Goal: Task Accomplishment & Management: Manage account settings

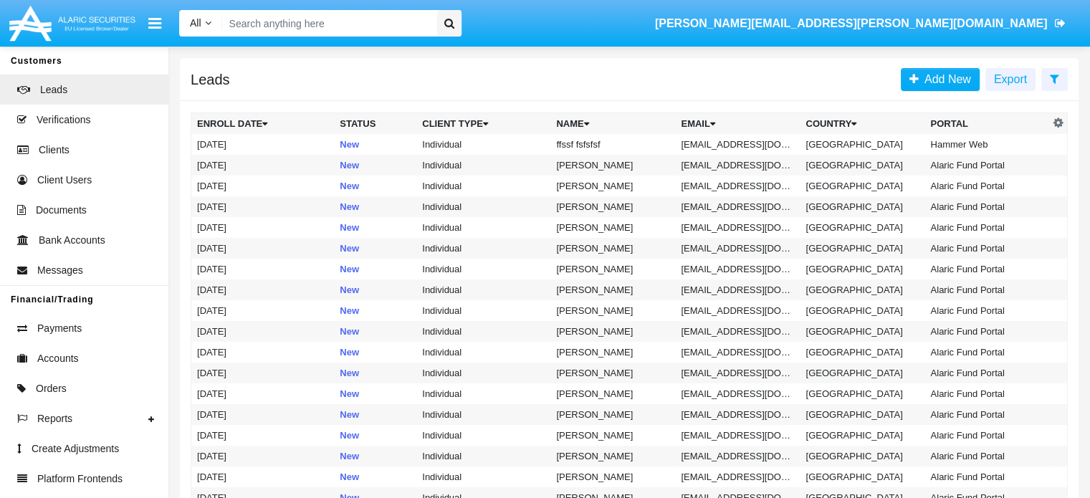
click at [301, 19] on input "Search" at bounding box center [327, 23] width 210 height 27
paste input "[EMAIL_ADDRESS][DOMAIN_NAME]"
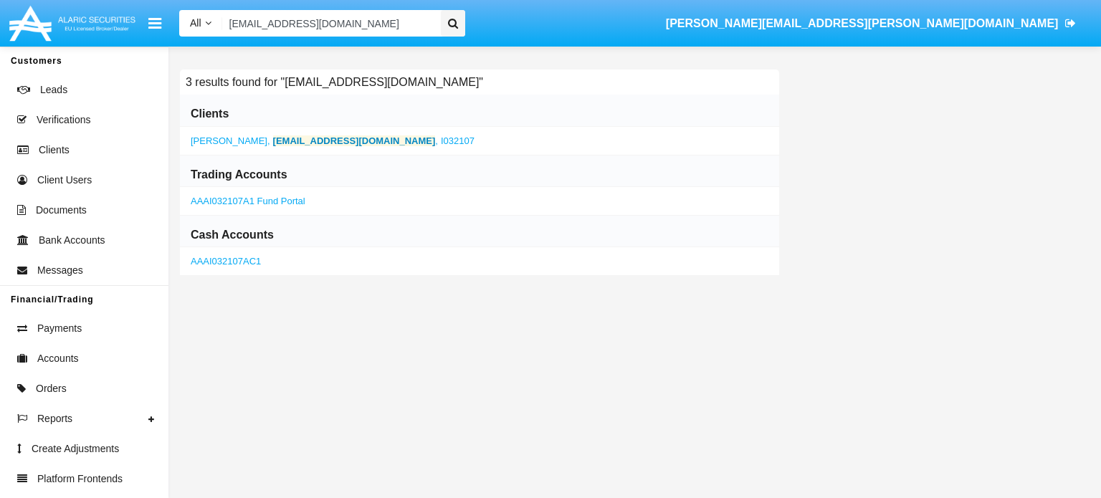
type input "[EMAIL_ADDRESS][DOMAIN_NAME]"
click at [273, 140] on b "[EMAIL_ADDRESS][DOMAIN_NAME]" at bounding box center [354, 140] width 163 height 11
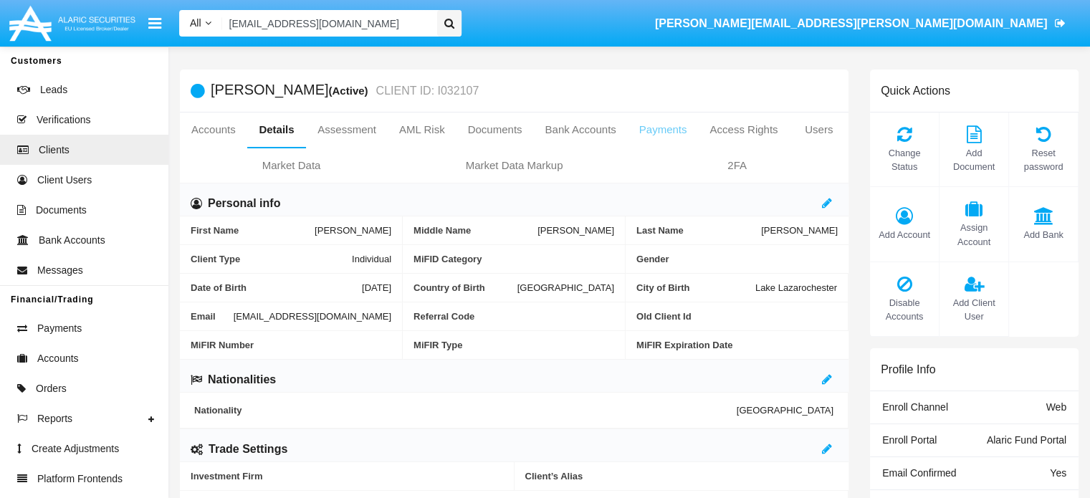
click at [654, 128] on link "Payments" at bounding box center [663, 130] width 71 height 34
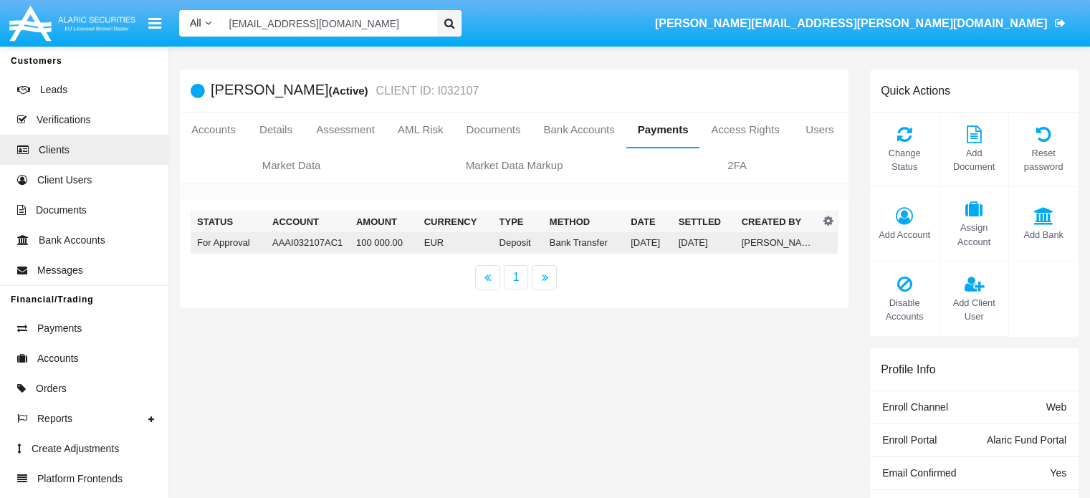
click at [318, 245] on td "AAAI032107AC1" at bounding box center [309, 243] width 84 height 22
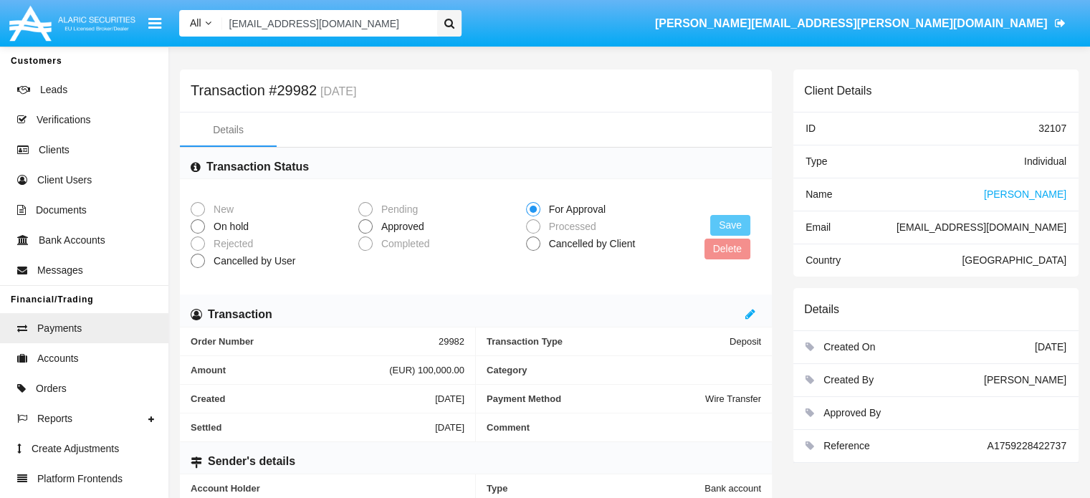
click at [401, 225] on span "Approved" at bounding box center [400, 226] width 55 height 15
click at [366, 234] on input "Approved" at bounding box center [365, 234] width 1 height 1
radio input "true"
click at [728, 224] on button "Save" at bounding box center [730, 225] width 40 height 21
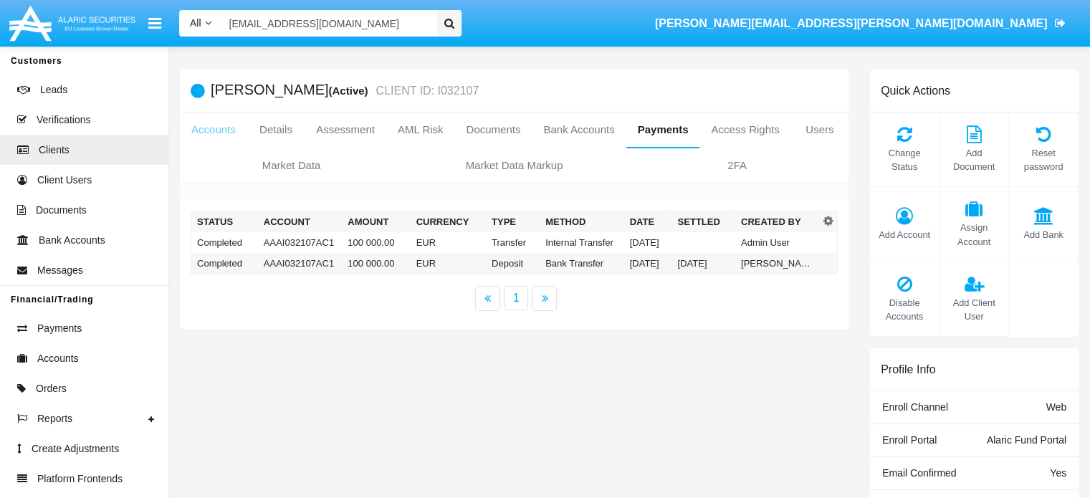
click at [205, 131] on link "Accounts" at bounding box center [213, 130] width 67 height 34
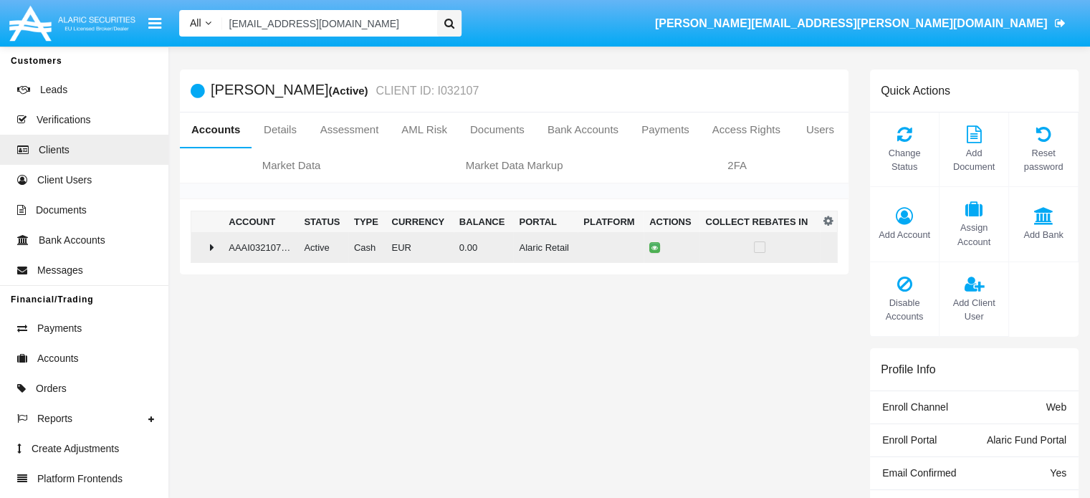
click at [237, 245] on td "AAAI032107AC1" at bounding box center [260, 247] width 75 height 31
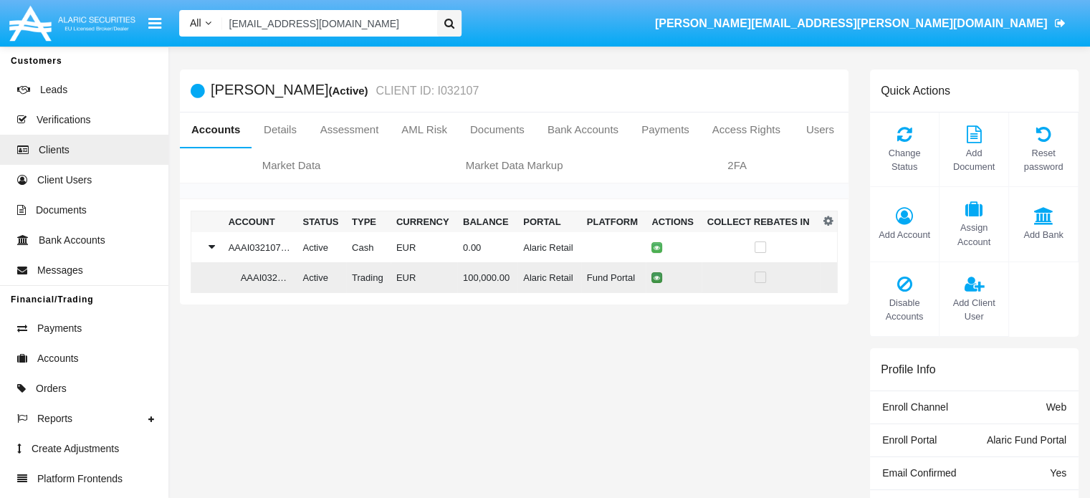
click at [655, 275] on icon at bounding box center [657, 278] width 6 height 6
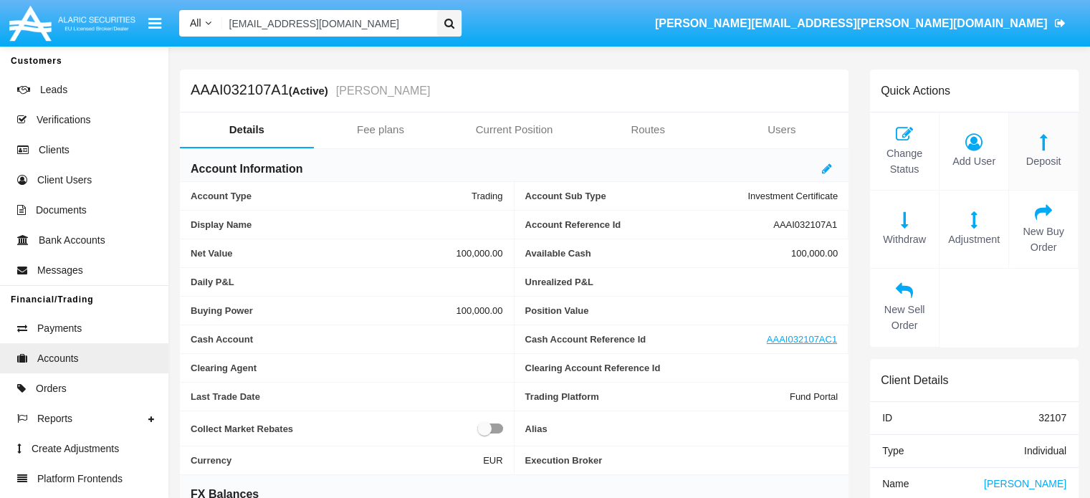
click at [1041, 142] on icon at bounding box center [1043, 141] width 54 height 17
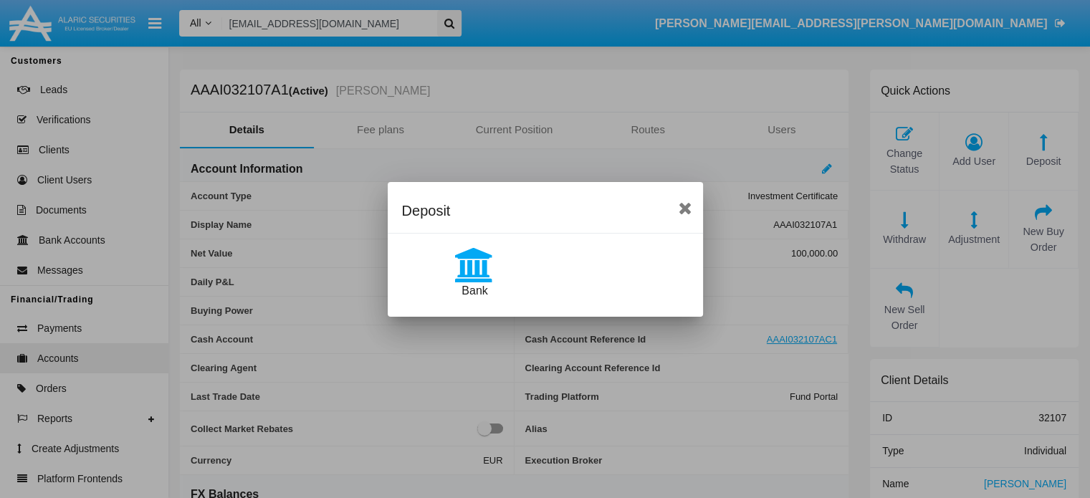
click at [485, 259] on icon at bounding box center [475, 265] width 72 height 34
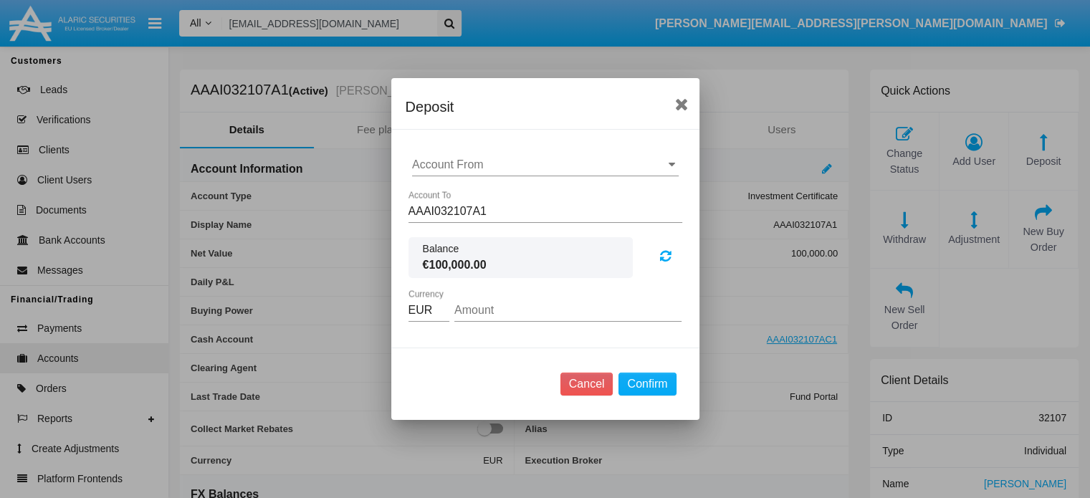
click at [495, 306] on input "Amount" at bounding box center [567, 310] width 227 height 13
type input "50,000.00"
click at [665, 386] on button "Confirm" at bounding box center [647, 384] width 57 height 23
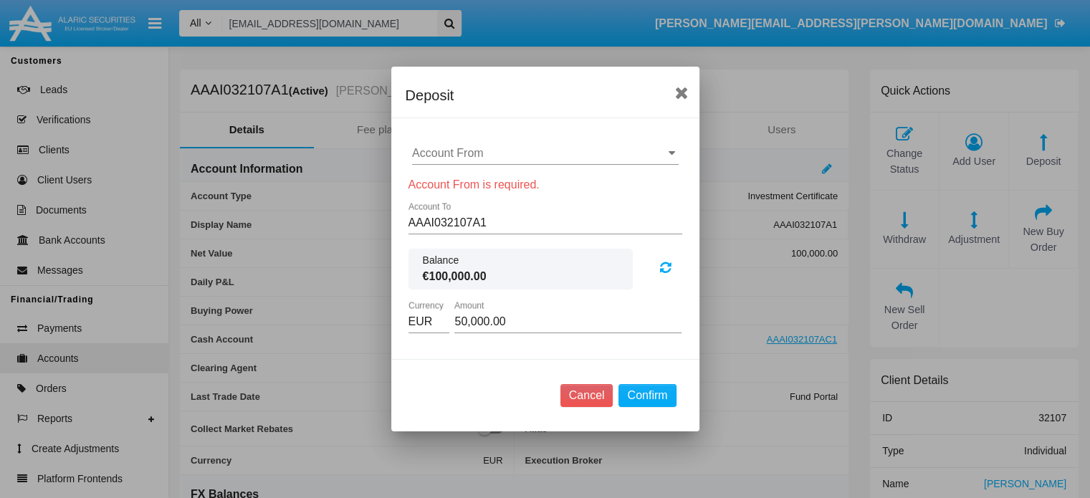
click at [600, 159] on input "Account From" at bounding box center [545, 153] width 267 height 13
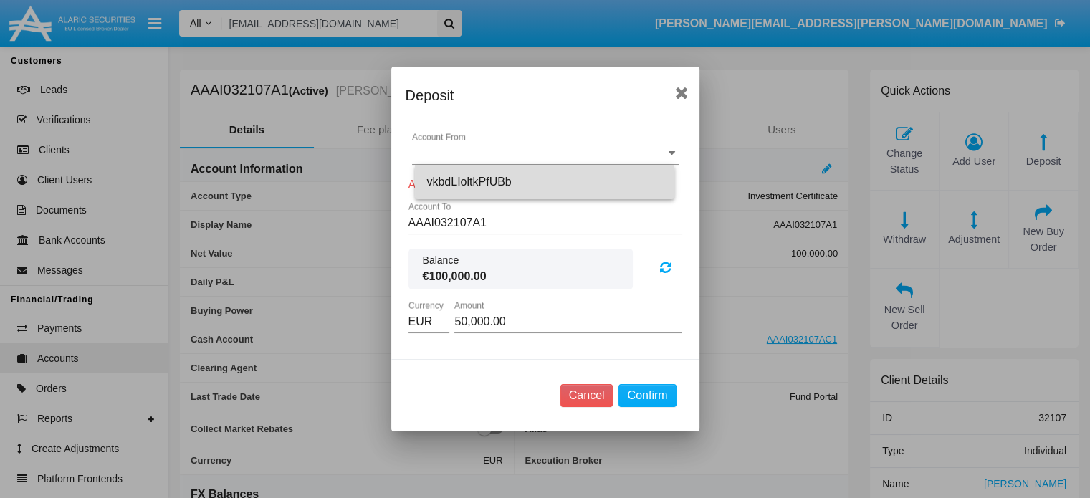
click at [525, 181] on div "vkbdLIoltkPfUBb" at bounding box center [545, 182] width 237 height 34
type input "vkbdLIoltkPfUBb"
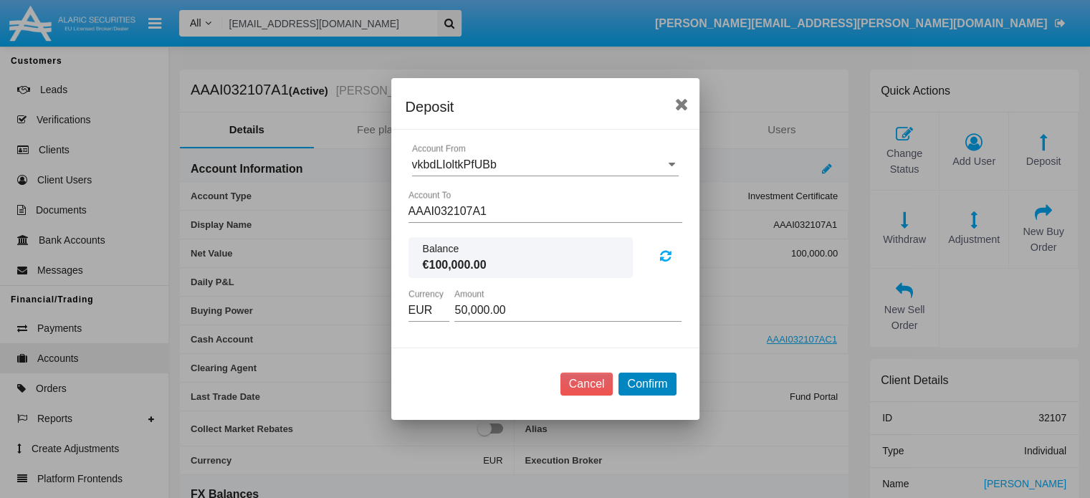
click at [657, 383] on button "Confirm" at bounding box center [647, 384] width 57 height 23
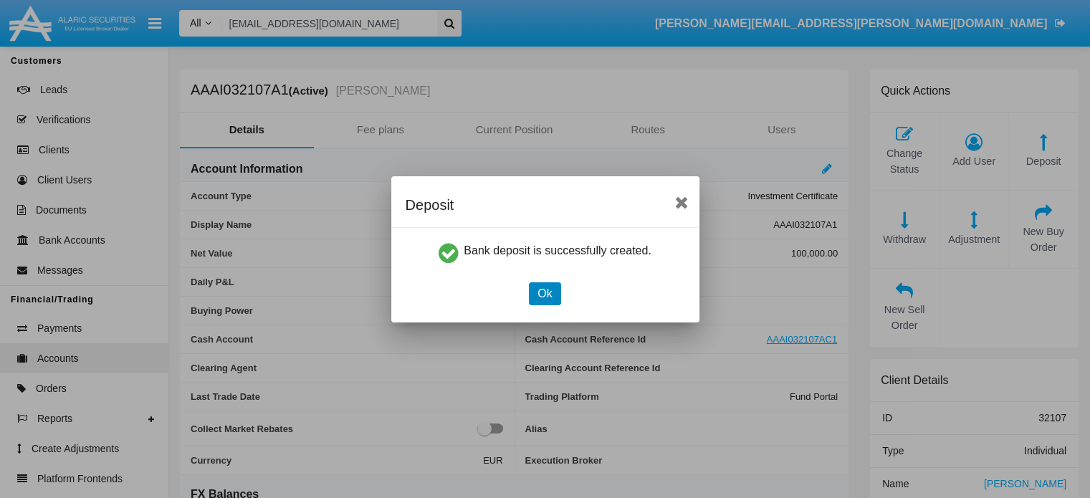
click at [548, 297] on button "Ok" at bounding box center [545, 293] width 32 height 23
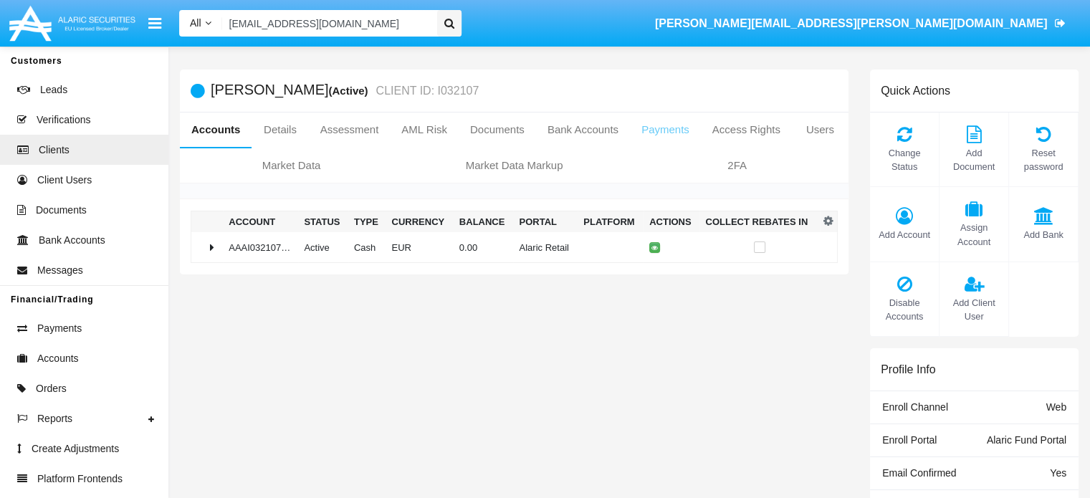
click at [656, 128] on link "Payments" at bounding box center [665, 130] width 71 height 34
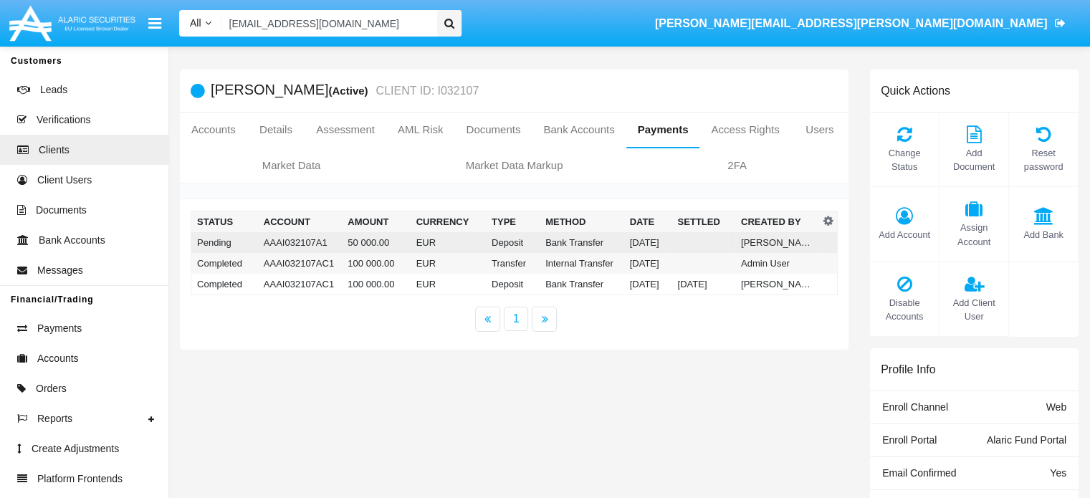
click at [336, 239] on td "AAAI032107A1" at bounding box center [300, 242] width 85 height 21
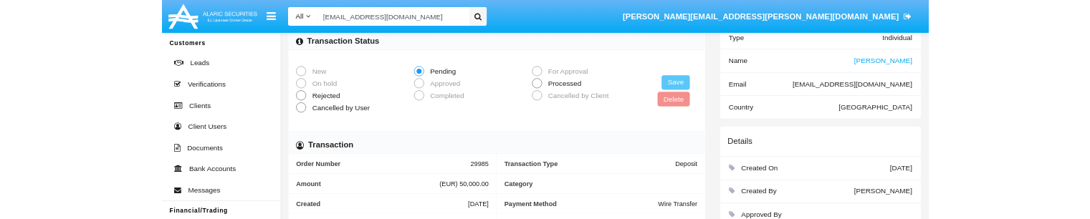
scroll to position [102, 0]
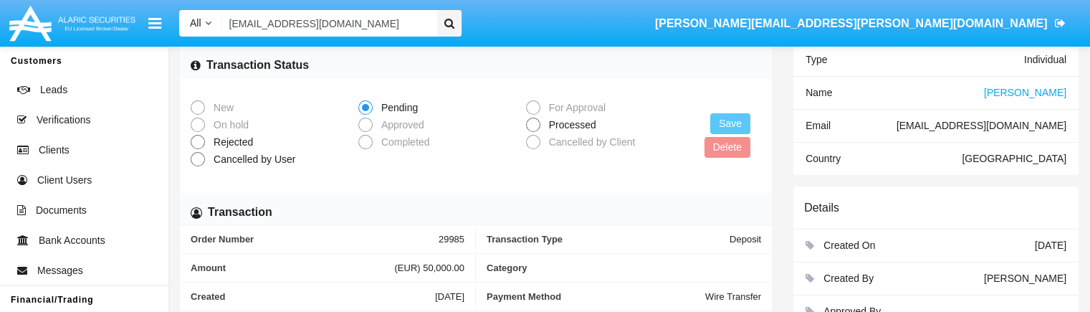
click at [533, 125] on span at bounding box center [533, 125] width 14 height 14
click at [533, 132] on input "Processed" at bounding box center [533, 132] width 1 height 1
radio input "true"
click at [734, 120] on button "Save" at bounding box center [730, 123] width 40 height 21
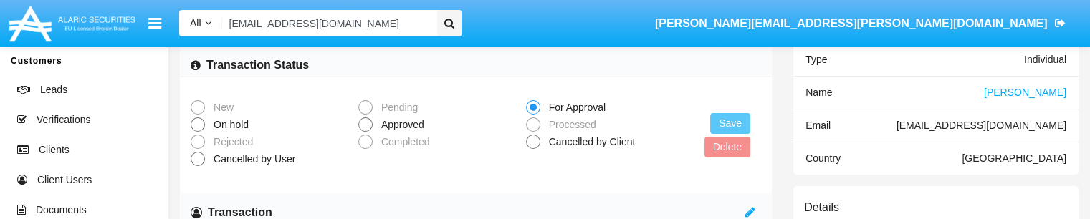
click at [394, 123] on span "Approved" at bounding box center [400, 125] width 55 height 15
click at [366, 132] on input "Approved" at bounding box center [365, 132] width 1 height 1
radio input "true"
click at [726, 120] on button "Save" at bounding box center [730, 123] width 40 height 21
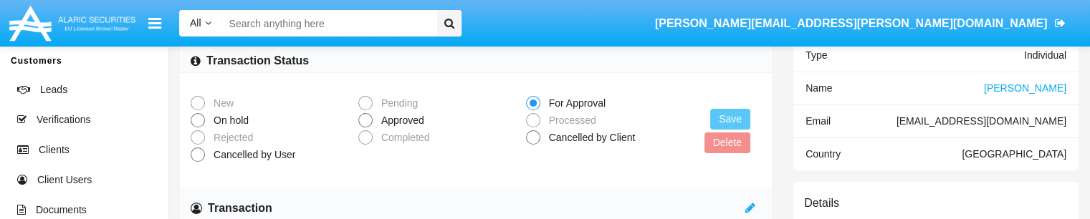
click at [379, 124] on span "Approved" at bounding box center [400, 120] width 55 height 15
click at [366, 128] on input "Approved" at bounding box center [365, 128] width 1 height 1
radio input "true"
click at [723, 123] on button "Save" at bounding box center [730, 119] width 40 height 21
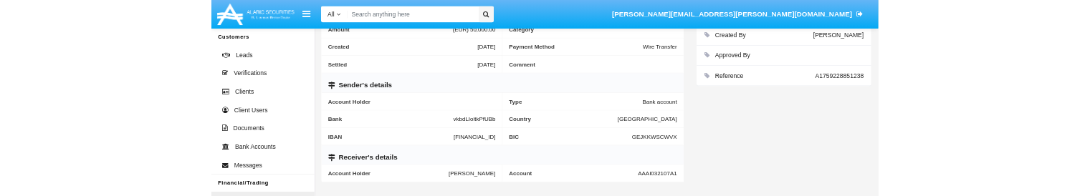
scroll to position [323, 0]
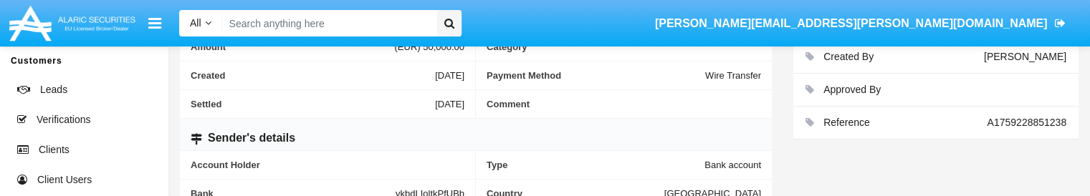
click at [341, 19] on input "Search" at bounding box center [327, 23] width 210 height 27
paste input "[EMAIL_ADDRESS][DOMAIN_NAME]"
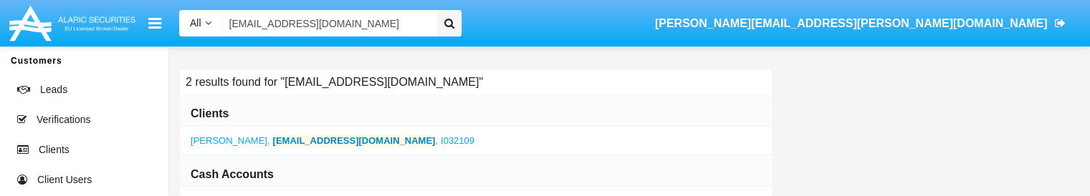
type input "[EMAIL_ADDRESS][DOMAIN_NAME]"
click at [290, 139] on b "[EMAIL_ADDRESS][DOMAIN_NAME]" at bounding box center [354, 140] width 163 height 11
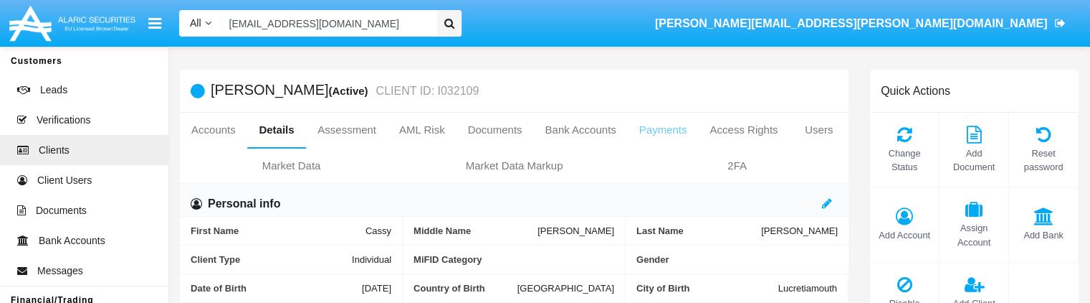
click at [653, 130] on link "Payments" at bounding box center [663, 130] width 71 height 34
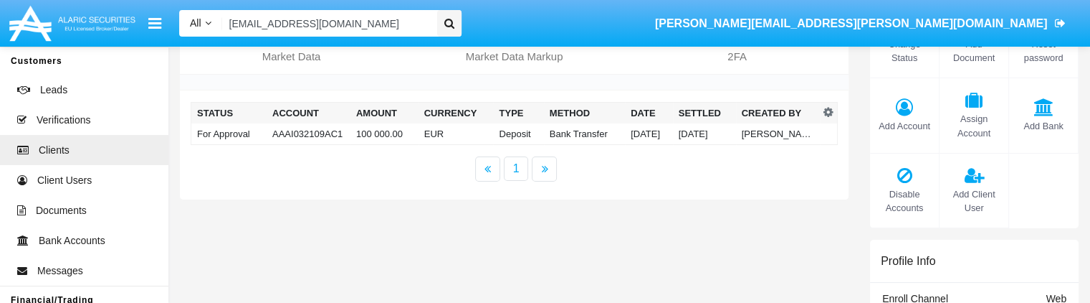
scroll to position [111, 0]
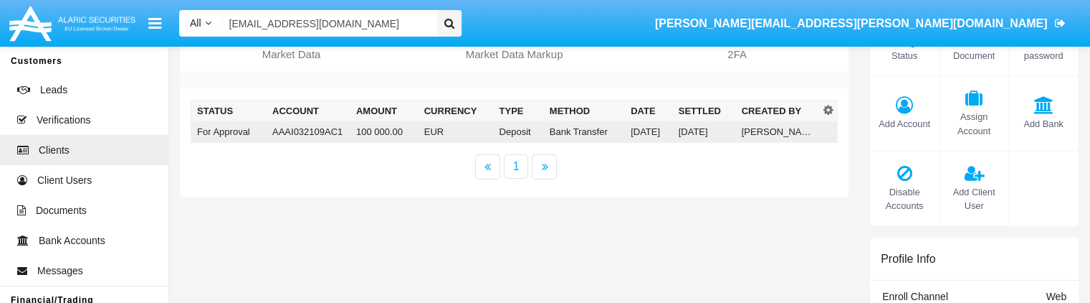
click at [407, 134] on td "100 000.00" at bounding box center [385, 132] width 68 height 22
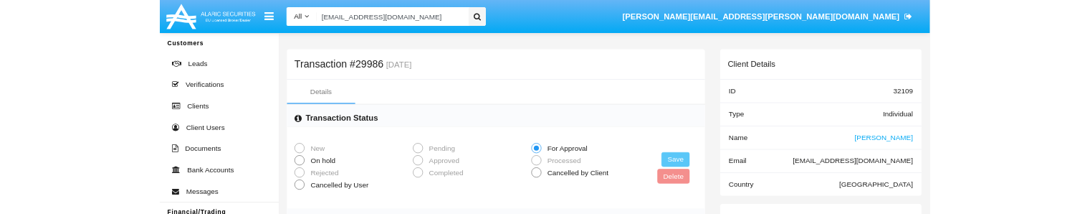
scroll to position [7, 0]
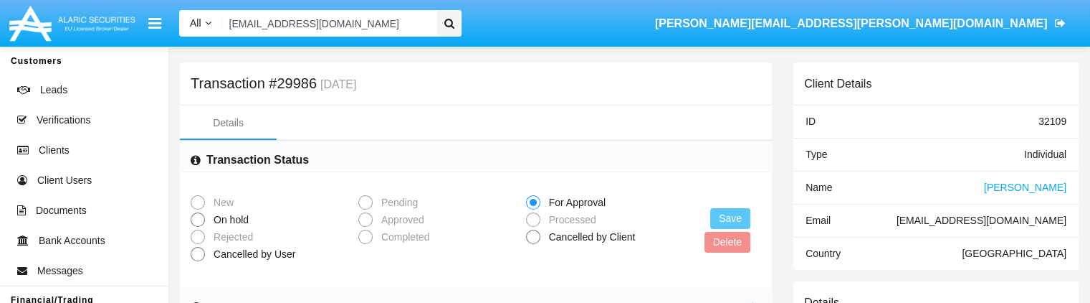
drag, startPoint x: 456, startPoint y: 301, endPoint x: 448, endPoint y: 262, distance: 40.2
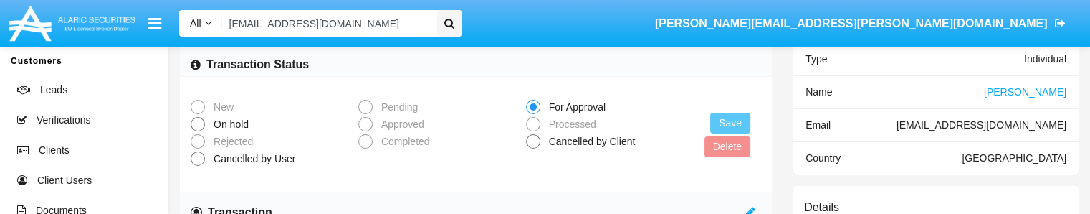
scroll to position [102, 0]
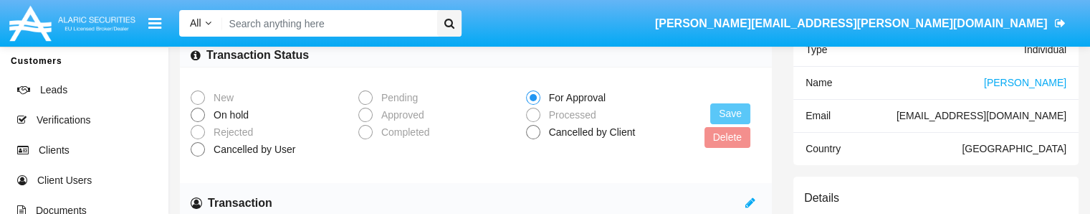
click at [361, 116] on span at bounding box center [365, 115] width 14 height 14
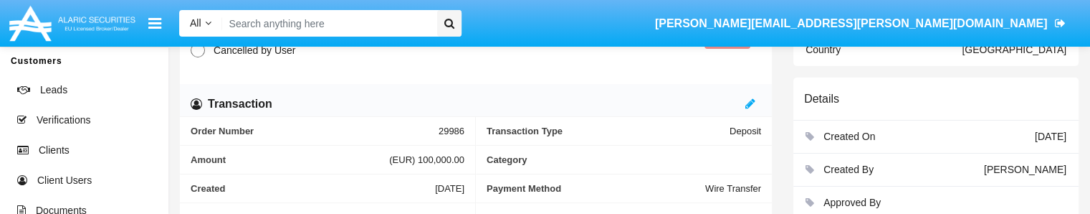
scroll to position [209, 0]
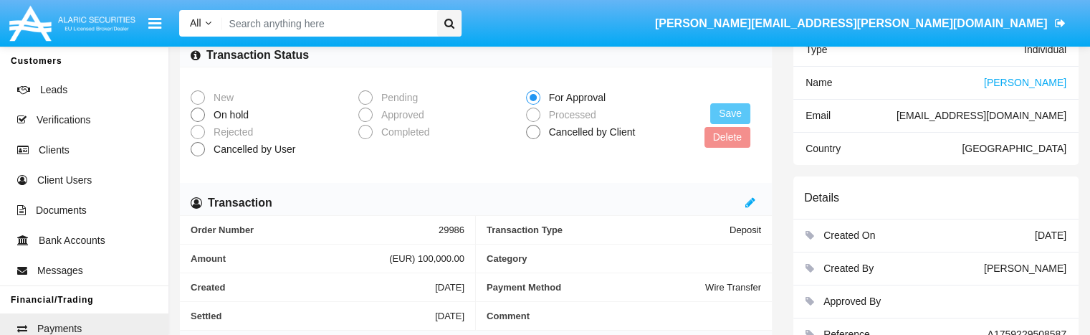
scroll to position [105, 0]
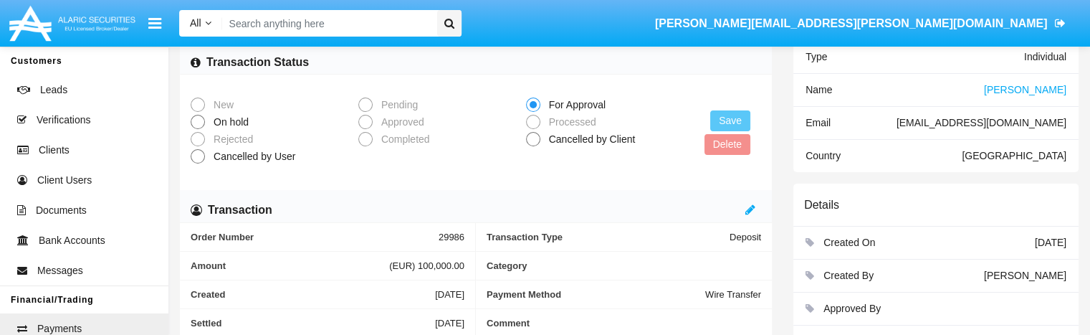
click at [1031, 87] on span "[PERSON_NAME]" at bounding box center [1025, 89] width 82 height 11
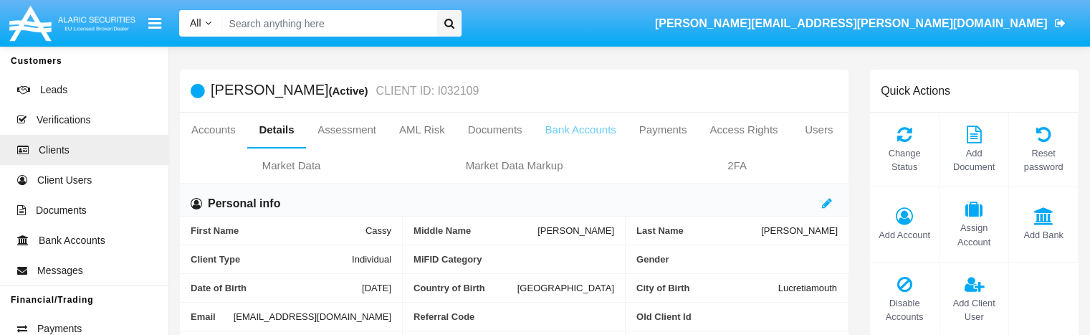
click at [571, 124] on link "Bank Accounts" at bounding box center [580, 130] width 94 height 34
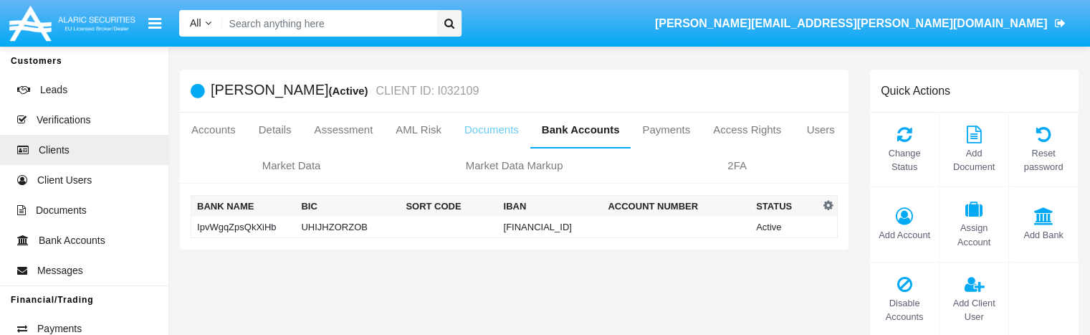
click at [490, 130] on link "Documents" at bounding box center [491, 130] width 77 height 34
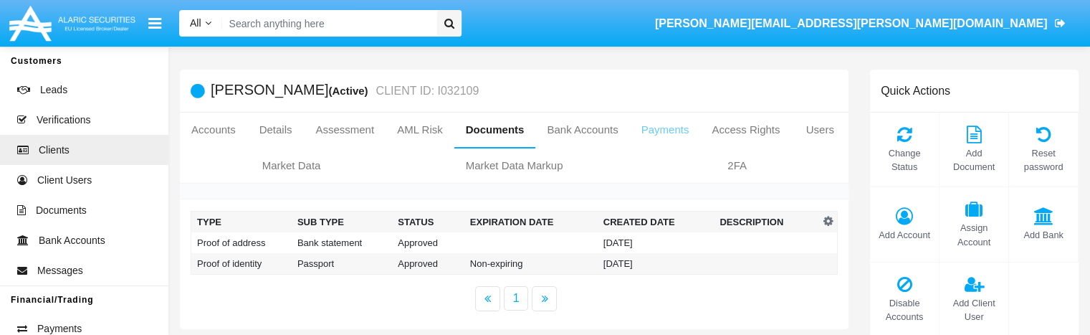
click at [659, 134] on link "Payments" at bounding box center [665, 130] width 71 height 34
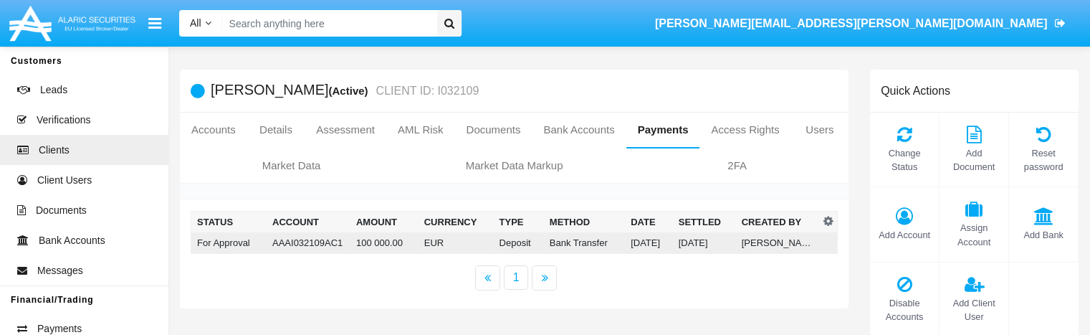
click at [313, 213] on td "AAAI032109AC1" at bounding box center [309, 243] width 84 height 22
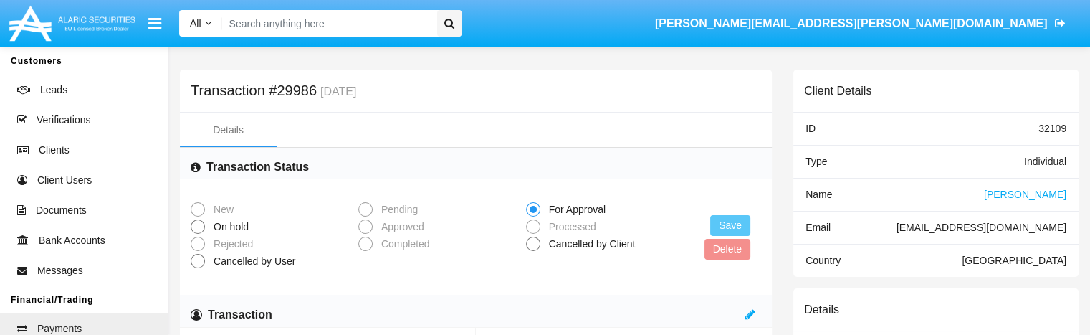
drag, startPoint x: 191, startPoint y: 84, endPoint x: 318, endPoint y: 90, distance: 127.8
click at [318, 90] on h5 "Transaction #29986 09/30/25" at bounding box center [274, 91] width 166 height 13
copy h5 "Transaction #29986"
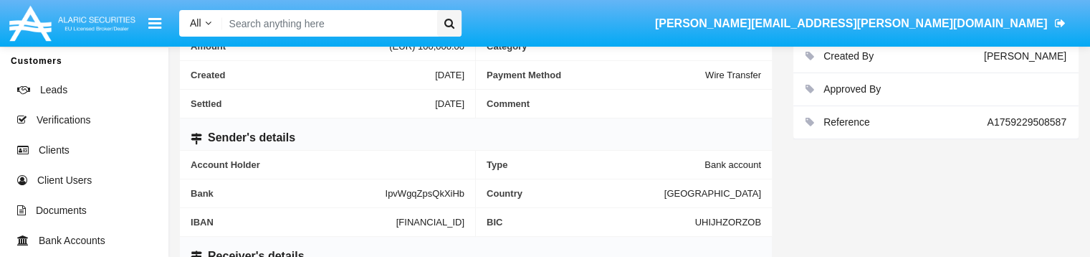
scroll to position [388, 0]
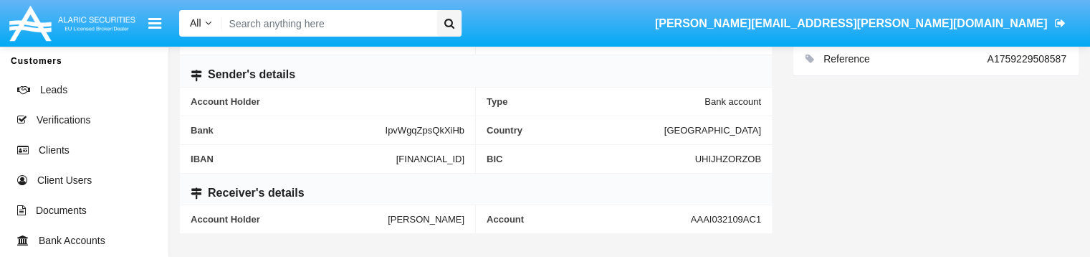
click at [721, 211] on div "Account AAAI032109AC1" at bounding box center [624, 219] width 296 height 29
copy span "AAAI032109AC1"
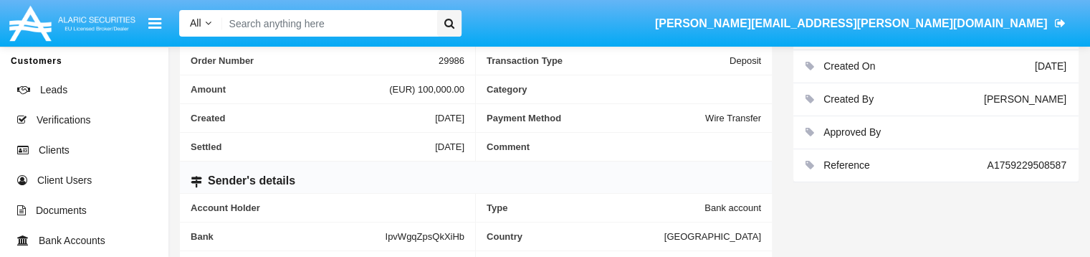
scroll to position [52, 0]
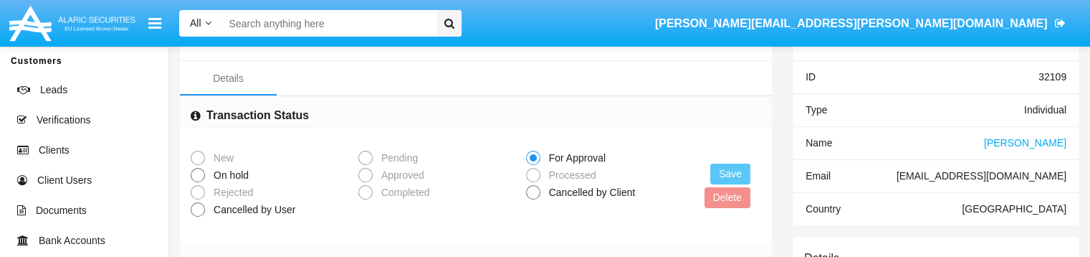
click at [1038, 146] on span "[PERSON_NAME]" at bounding box center [1025, 142] width 82 height 11
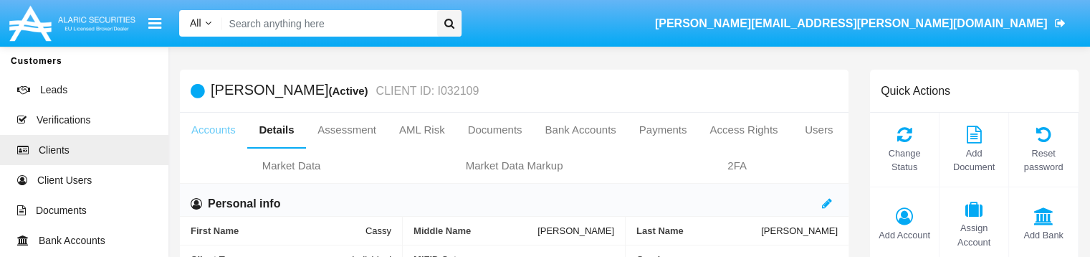
click at [227, 132] on link "Accounts" at bounding box center [213, 130] width 67 height 34
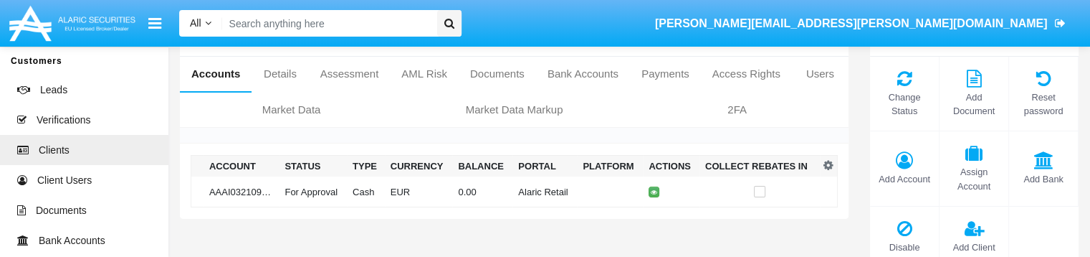
scroll to position [52, 0]
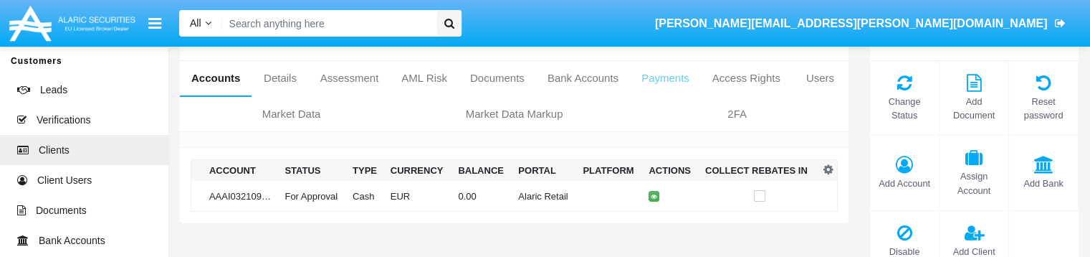
click at [659, 77] on link "Payments" at bounding box center [665, 78] width 71 height 34
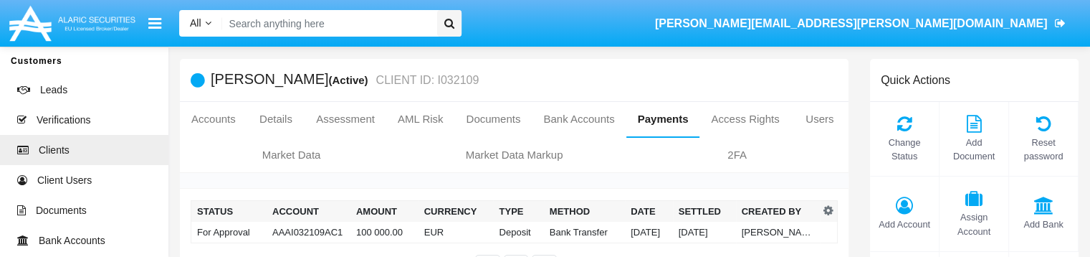
scroll to position [11, 0]
click at [214, 119] on link "Accounts" at bounding box center [213, 118] width 67 height 34
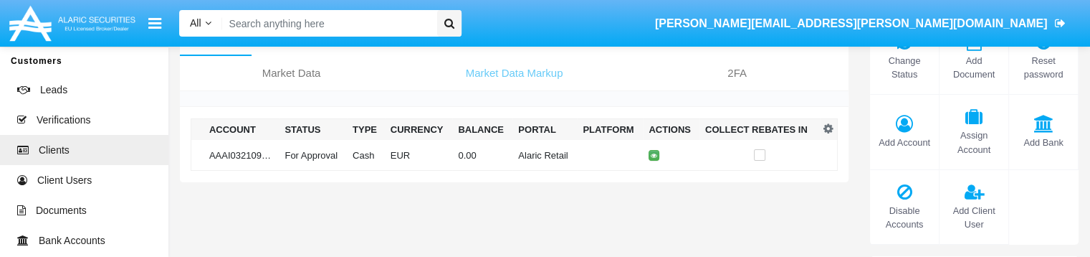
scroll to position [92, 0]
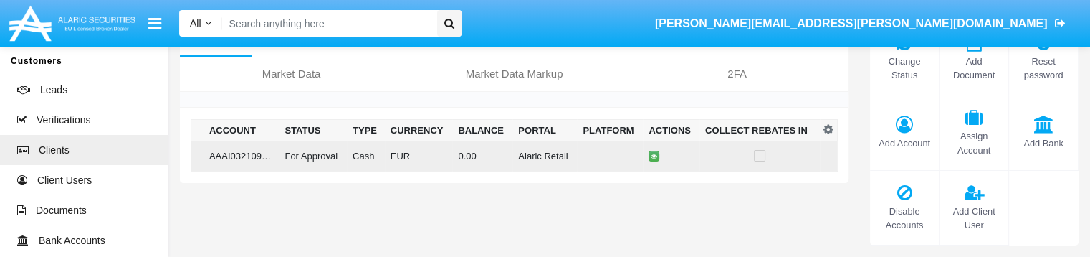
click at [323, 159] on td "For Approval" at bounding box center [313, 156] width 68 height 31
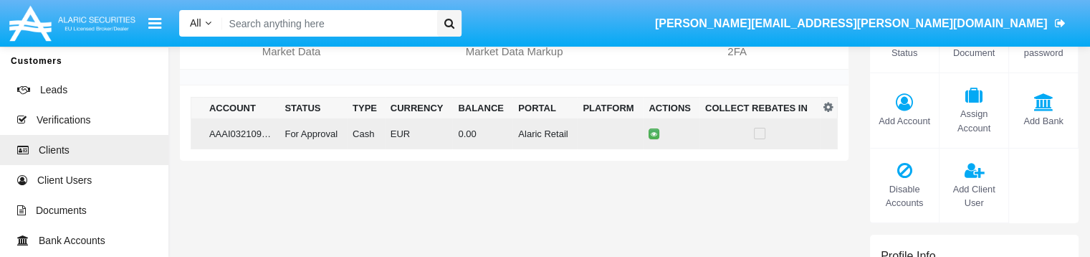
scroll to position [113, 0]
click at [651, 135] on icon at bounding box center [654, 134] width 6 height 6
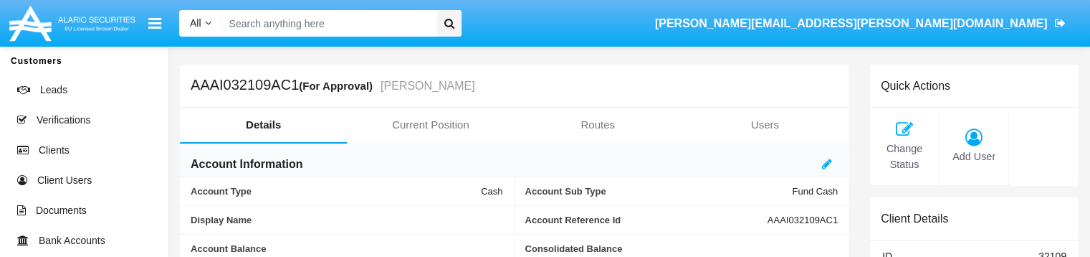
scroll to position [1, 0]
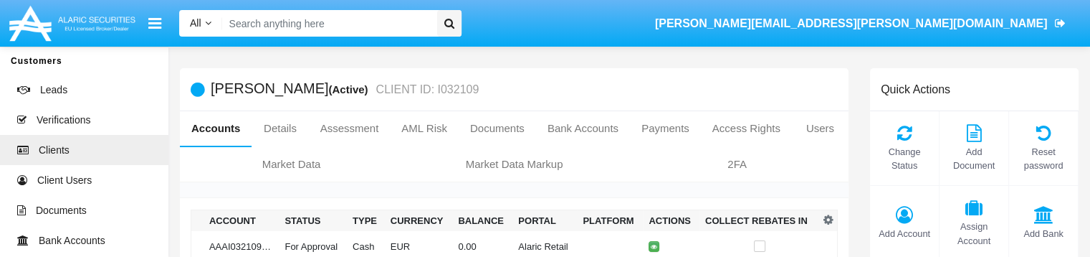
scroll to position [113, 0]
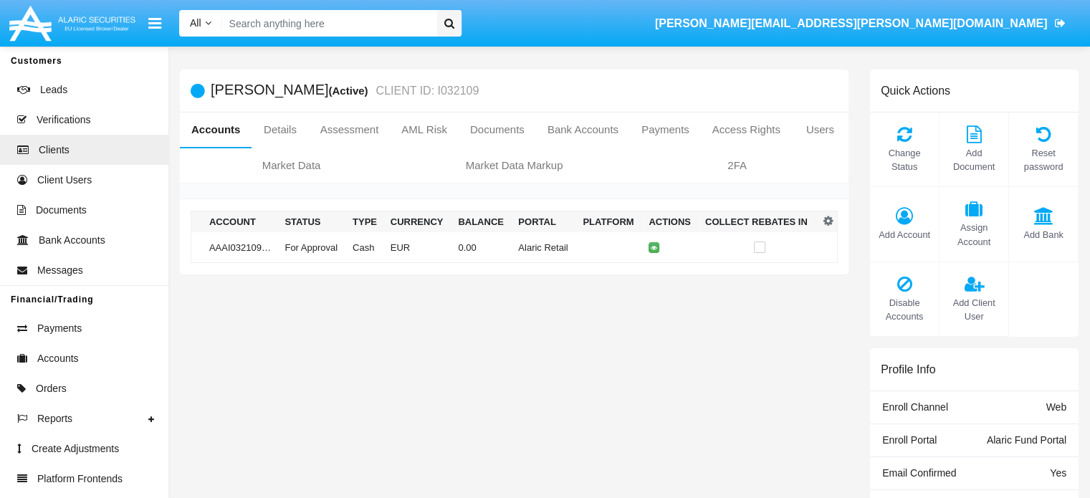
click at [272, 20] on input "Search" at bounding box center [327, 23] width 210 height 27
paste input "wn4pkl@ay.org"
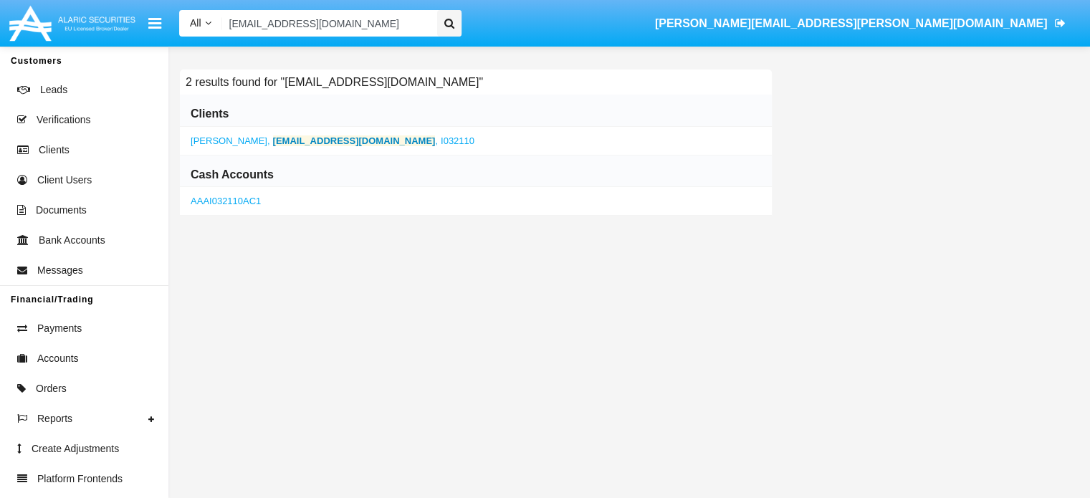
type input "wn4pkl@ay.org"
click at [273, 141] on b "wn4pkl@ay.org" at bounding box center [354, 140] width 163 height 11
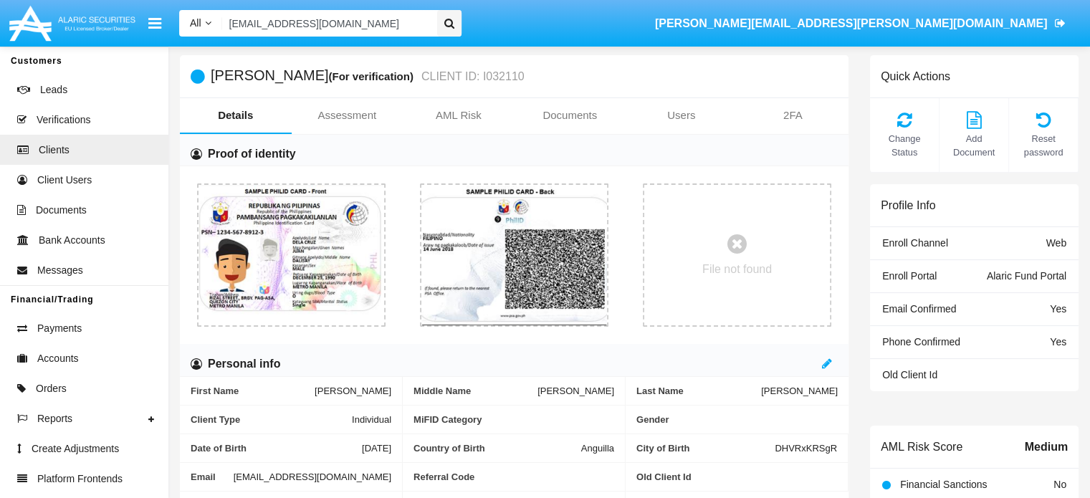
scroll to position [14, 0]
click at [561, 115] on link "Documents" at bounding box center [571, 115] width 112 height 34
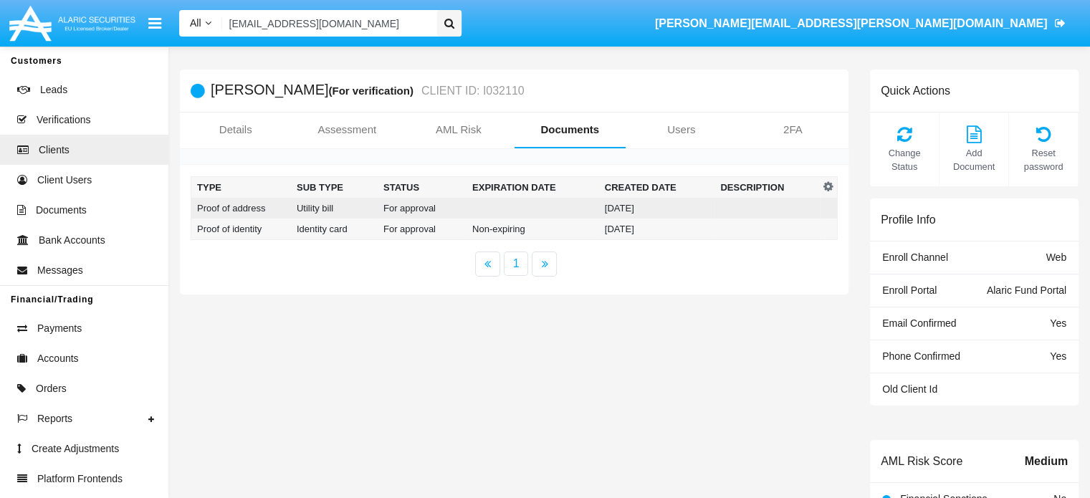
click at [422, 206] on td "For approval" at bounding box center [422, 208] width 89 height 21
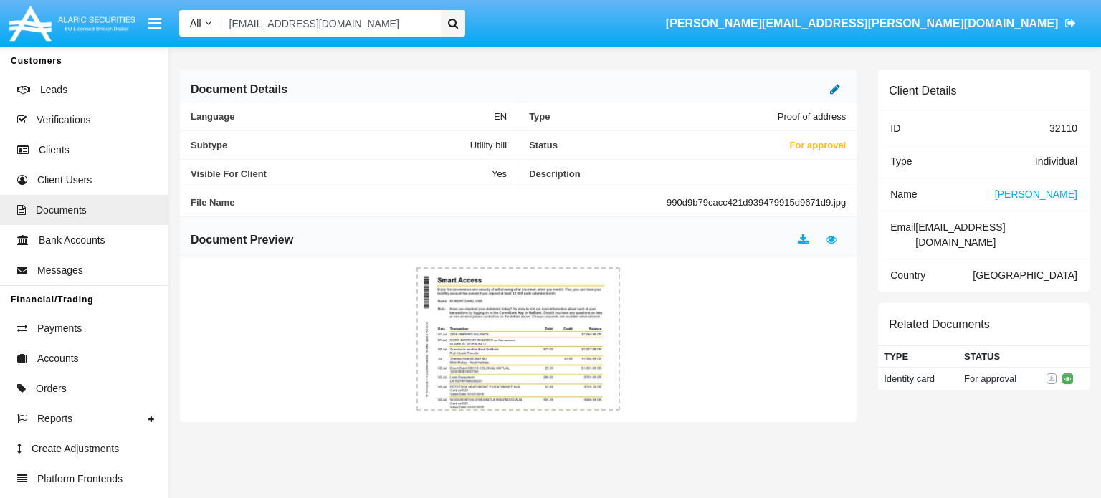
click at [837, 94] on icon at bounding box center [835, 88] width 10 height 11
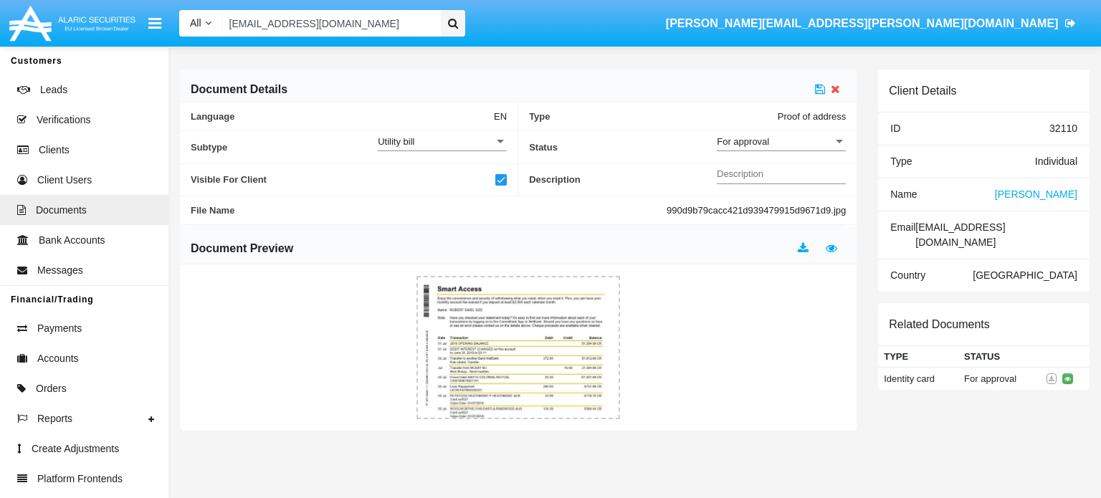
click at [765, 146] on span "For approval" at bounding box center [743, 141] width 52 height 11
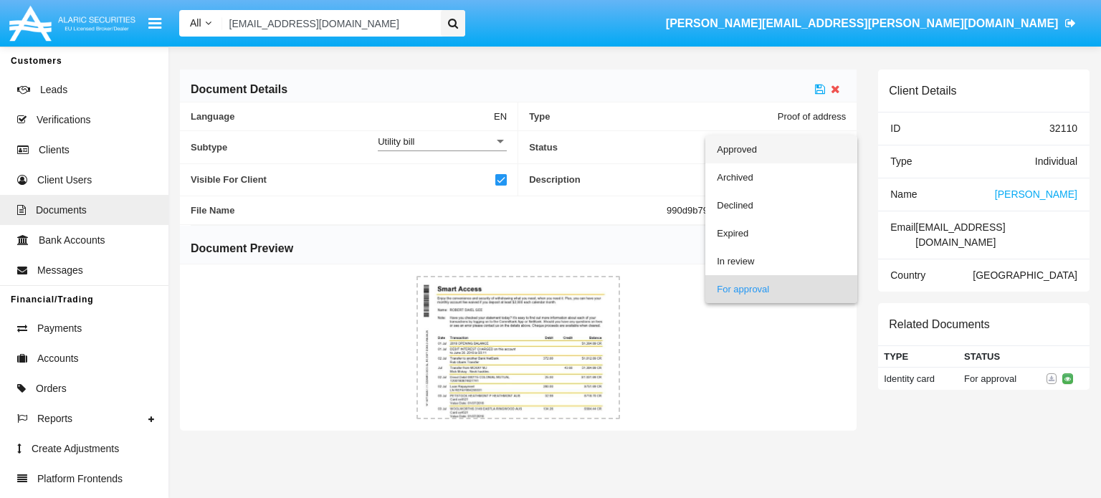
click at [765, 149] on span "Approved" at bounding box center [781, 149] width 129 height 28
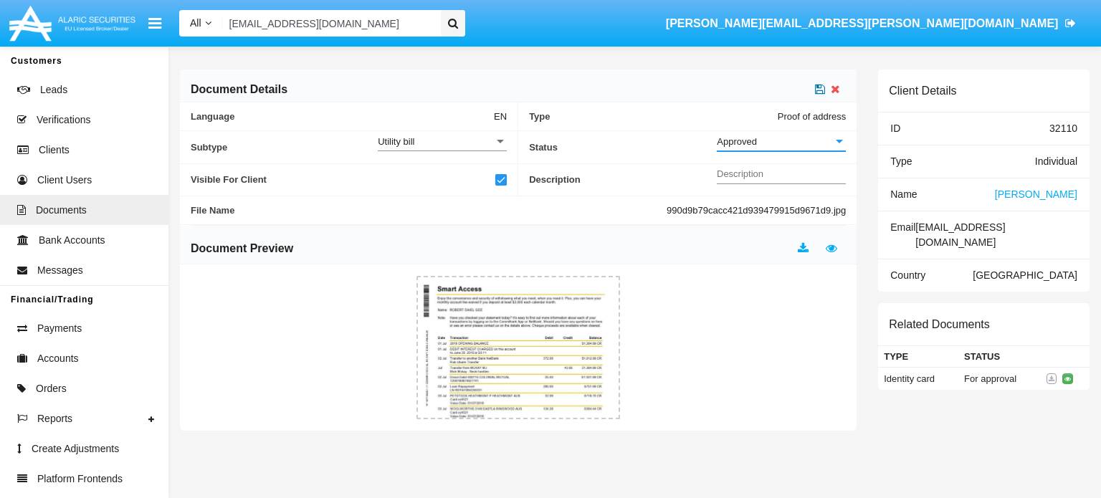
click at [822, 89] on icon at bounding box center [820, 88] width 10 height 11
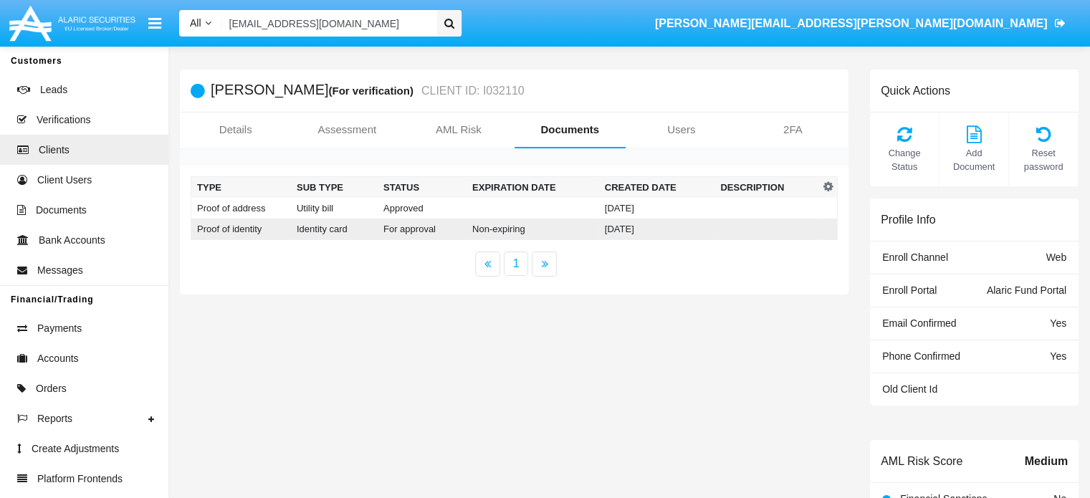
click at [461, 227] on td "For approval" at bounding box center [422, 230] width 89 height 22
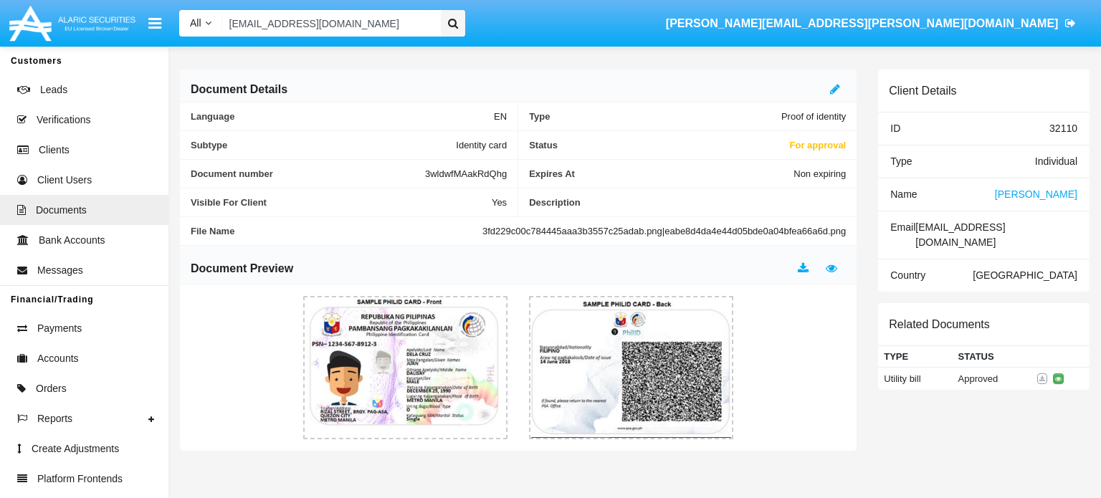
click at [827, 87] on div "Document Details" at bounding box center [518, 86] width 677 height 33
click at [834, 91] on icon at bounding box center [835, 88] width 10 height 11
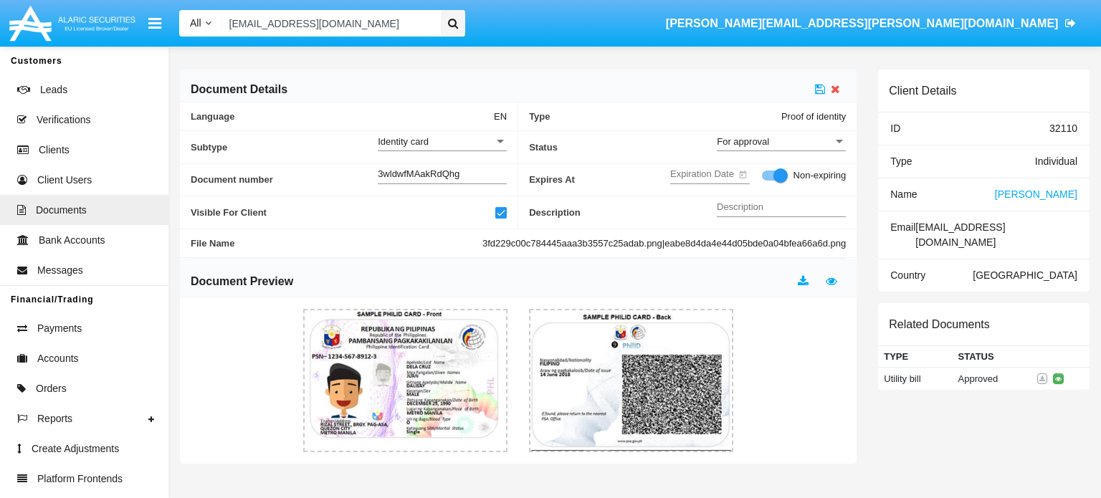
click at [748, 146] on span "For approval" at bounding box center [743, 141] width 52 height 11
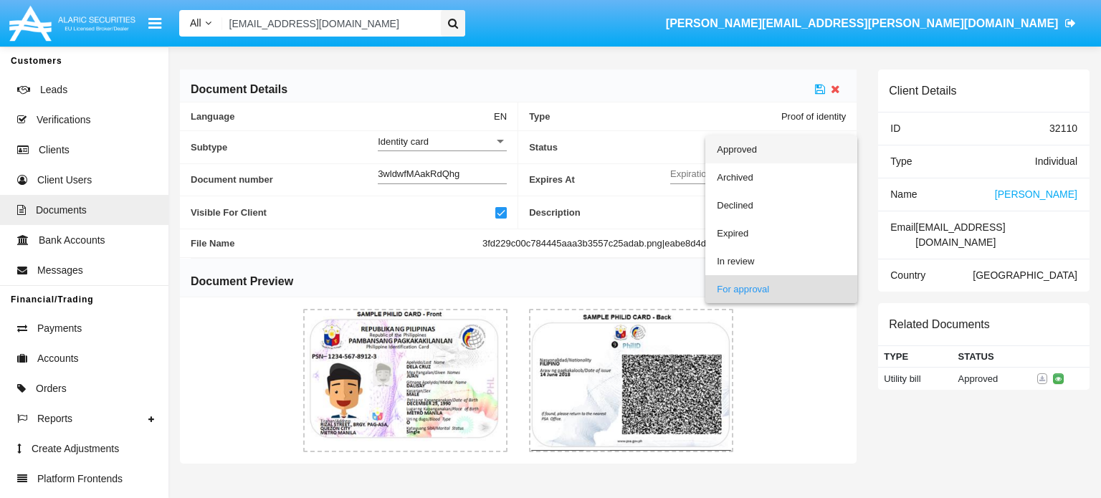
click at [742, 153] on span "Approved" at bounding box center [781, 149] width 129 height 28
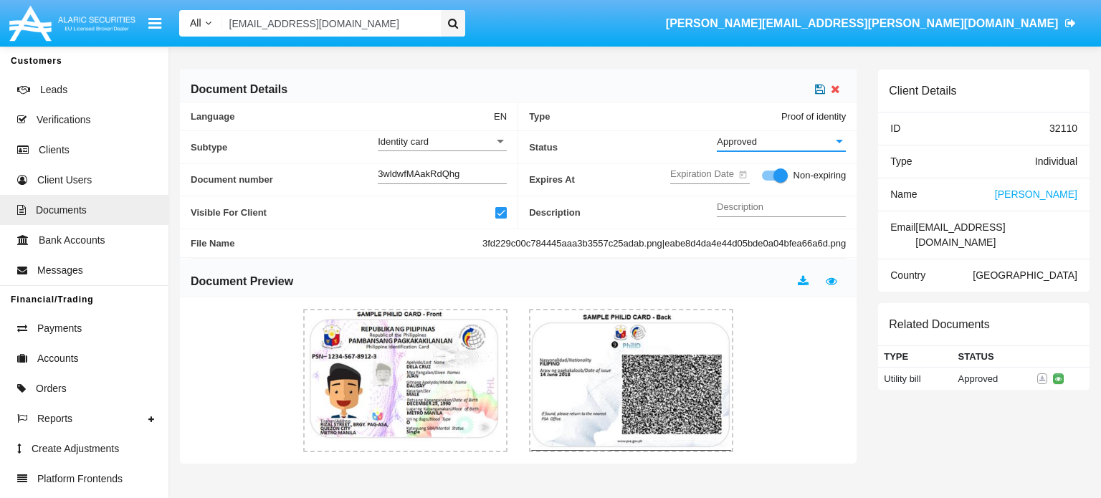
click at [823, 89] on icon at bounding box center [820, 88] width 10 height 11
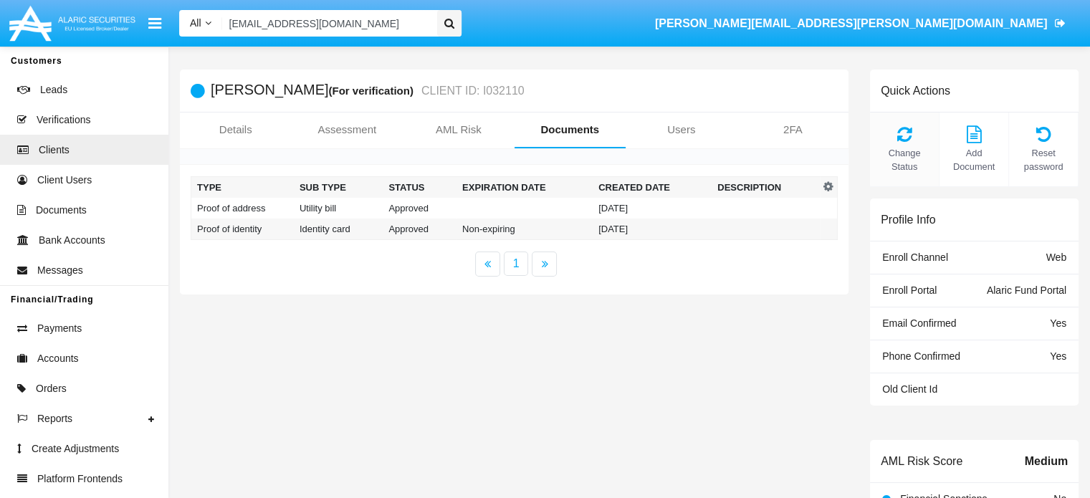
click at [915, 138] on icon at bounding box center [904, 133] width 54 height 17
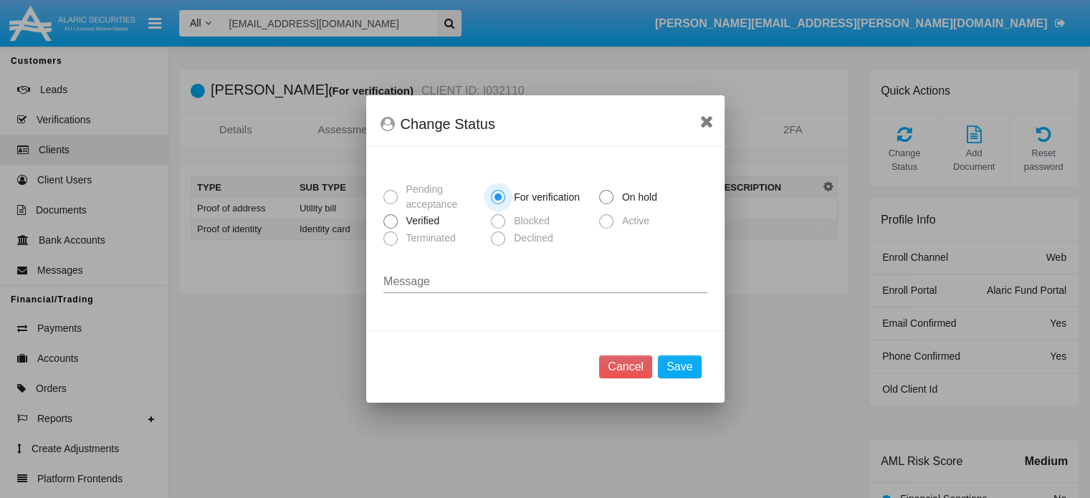
click at [419, 219] on span "Verified" at bounding box center [421, 221] width 46 height 15
click at [391, 229] on input "Verified" at bounding box center [390, 229] width 1 height 1
radio input "true"
click at [672, 365] on button "Save" at bounding box center [679, 367] width 43 height 23
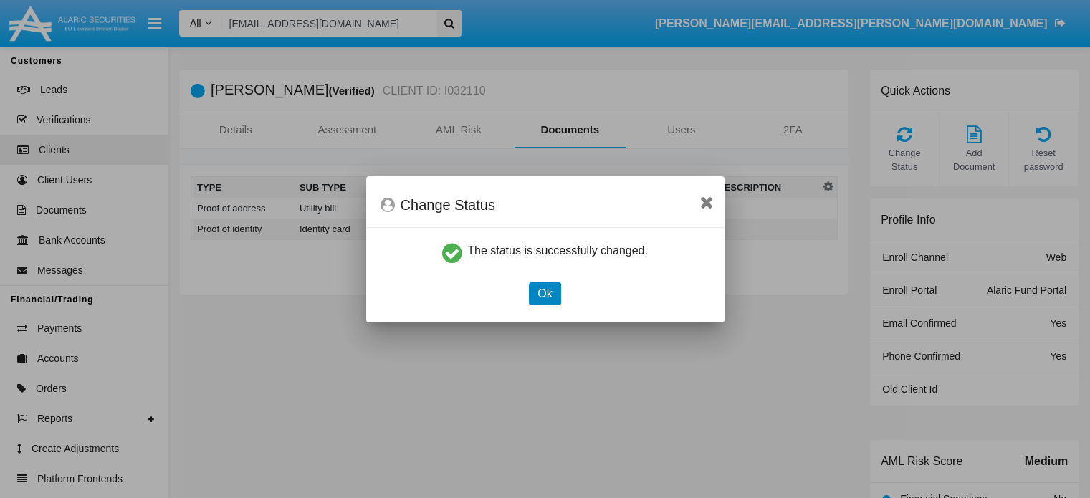
click at [548, 300] on button "Ok" at bounding box center [545, 293] width 32 height 23
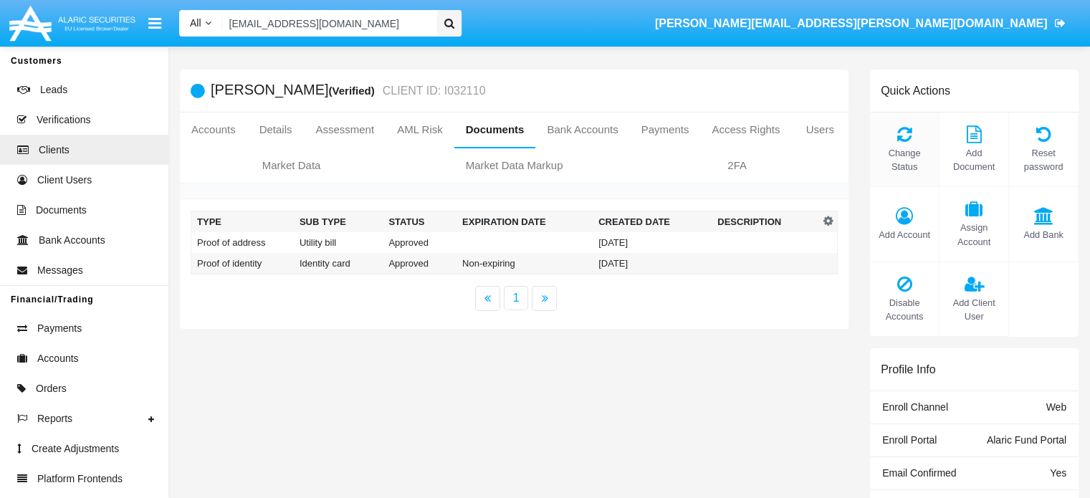
click at [912, 138] on icon at bounding box center [904, 133] width 54 height 17
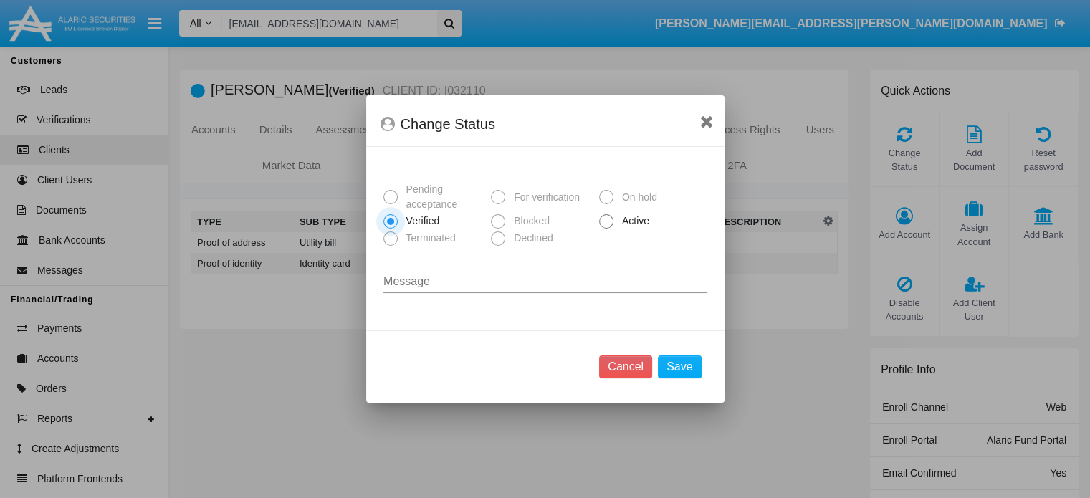
click at [606, 224] on span at bounding box center [606, 221] width 14 height 14
click at [606, 229] on input "Active" at bounding box center [606, 229] width 1 height 1
radio input "true"
click at [687, 369] on button "Save" at bounding box center [679, 367] width 43 height 23
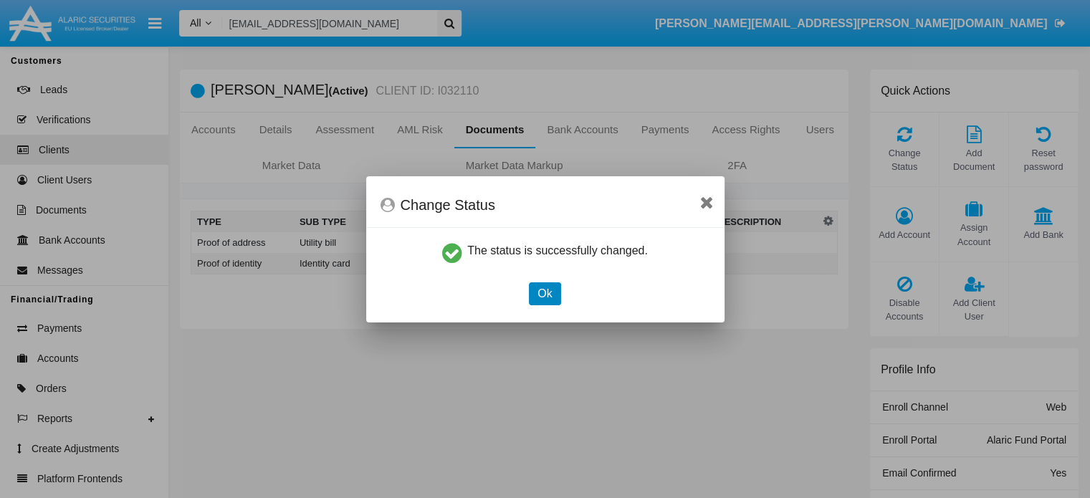
click at [556, 283] on button "Ok" at bounding box center [545, 293] width 32 height 23
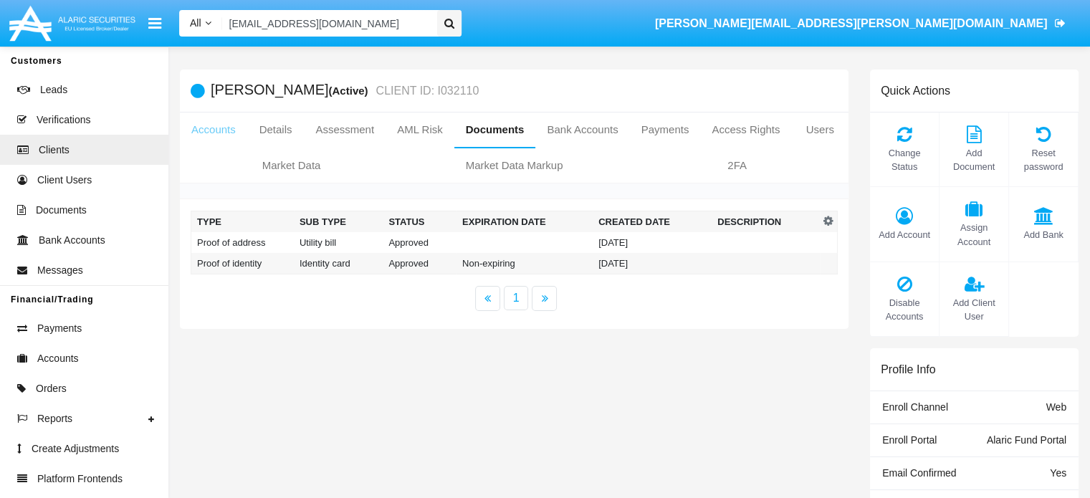
click at [207, 136] on link "Accounts" at bounding box center [213, 130] width 67 height 34
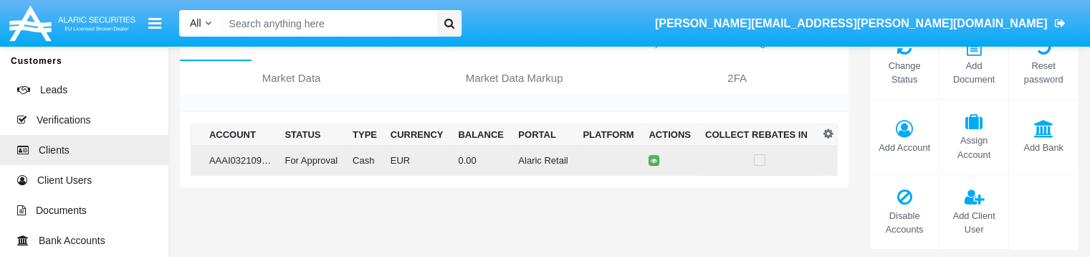
scroll to position [86, 0]
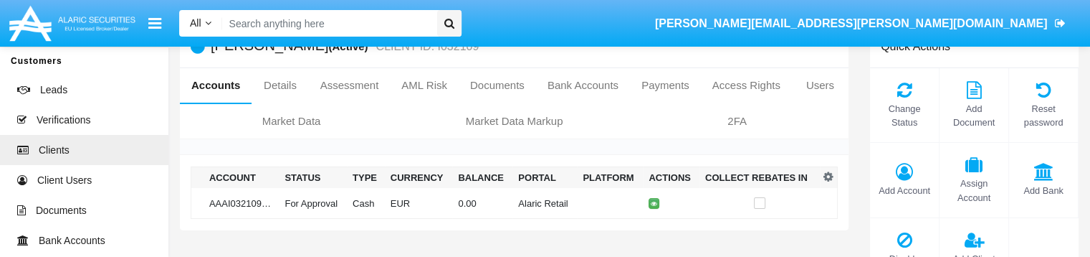
scroll to position [43, 0]
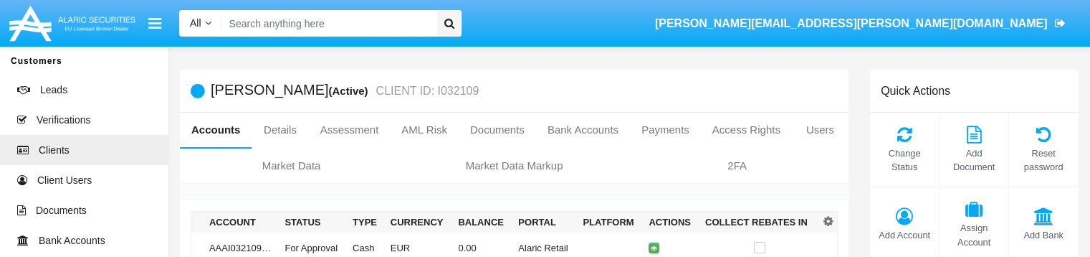
click at [292, 28] on input "Search" at bounding box center [327, 23] width 210 height 27
paste input "uva-7x0k6@6znnf.gov"
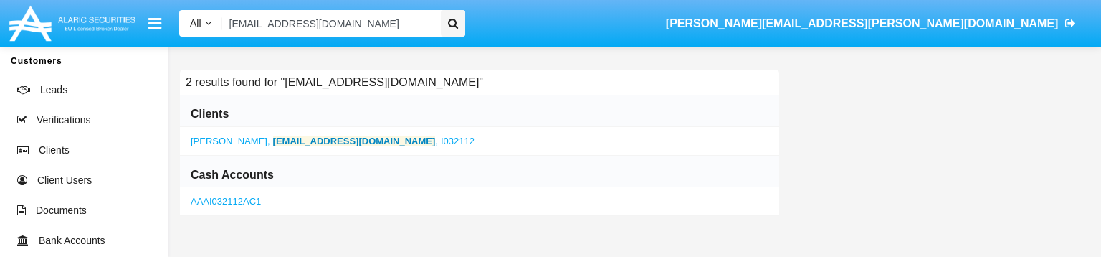
type input "uva-7x0k6@6znnf.gov"
click at [273, 137] on b "uva-7x0k6@6znnf.gov" at bounding box center [354, 140] width 163 height 11
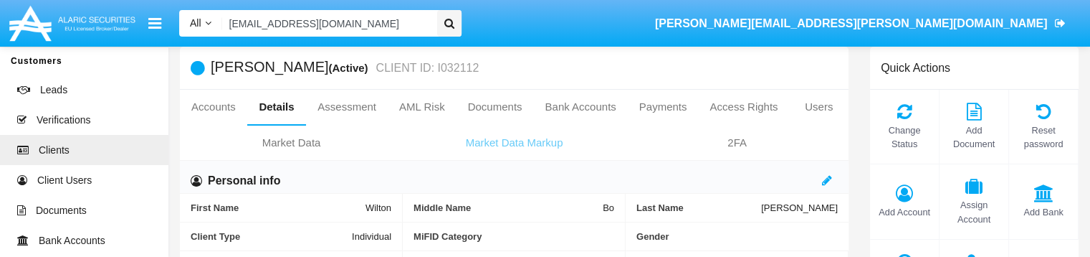
scroll to position [23, 0]
click at [204, 108] on link "Accounts" at bounding box center [213, 107] width 67 height 34
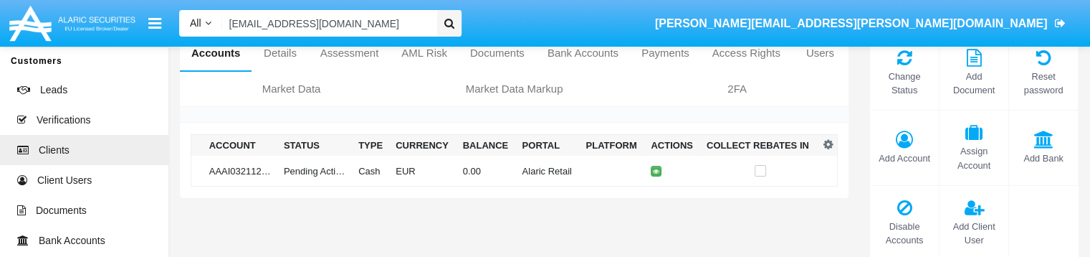
scroll to position [76, 0]
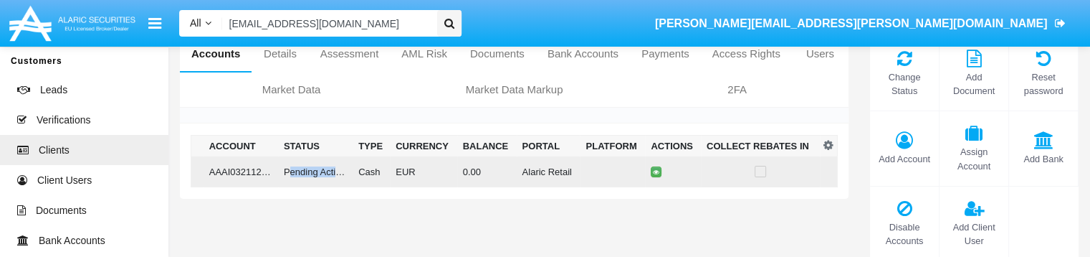
drag, startPoint x: 286, startPoint y: 168, endPoint x: 347, endPoint y: 171, distance: 61.0
click at [347, 171] on td "Pending Activation" at bounding box center [315, 171] width 75 height 31
click at [653, 171] on icon at bounding box center [656, 171] width 6 height 6
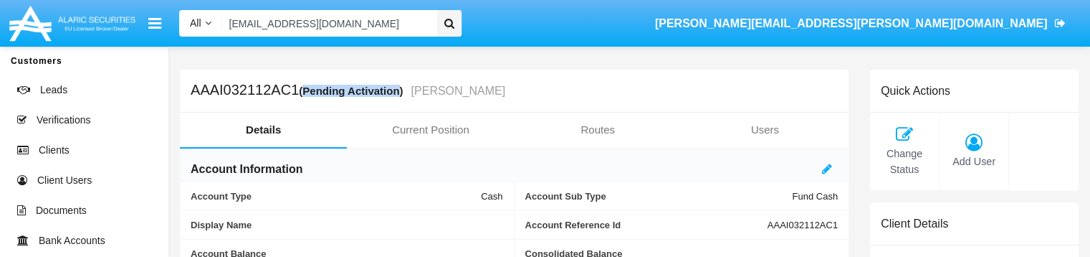
drag, startPoint x: 300, startPoint y: 90, endPoint x: 396, endPoint y: 90, distance: 95.3
click at [396, 90] on div "(Pending Activation)" at bounding box center [353, 90] width 108 height 16
copy div "Pending Activation"
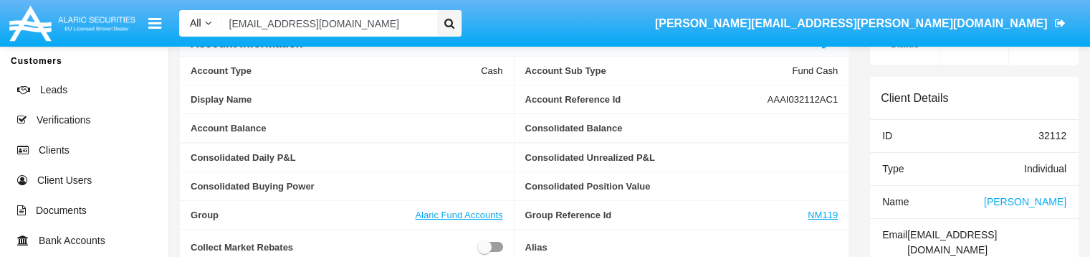
scroll to position [42, 0]
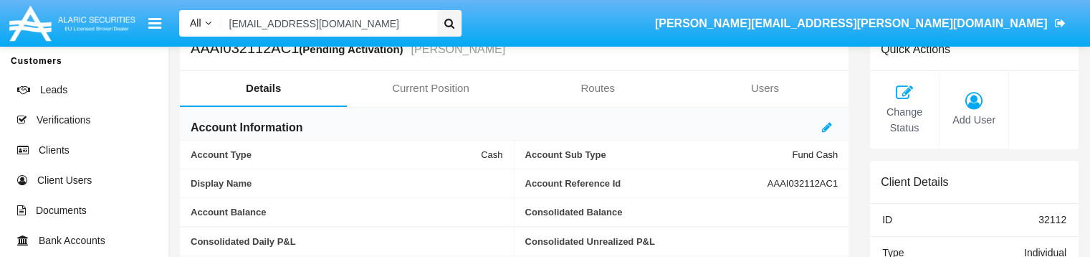
click at [821, 123] on div "Account Information" at bounding box center [514, 124] width 669 height 33
click at [828, 127] on icon at bounding box center [827, 126] width 10 height 11
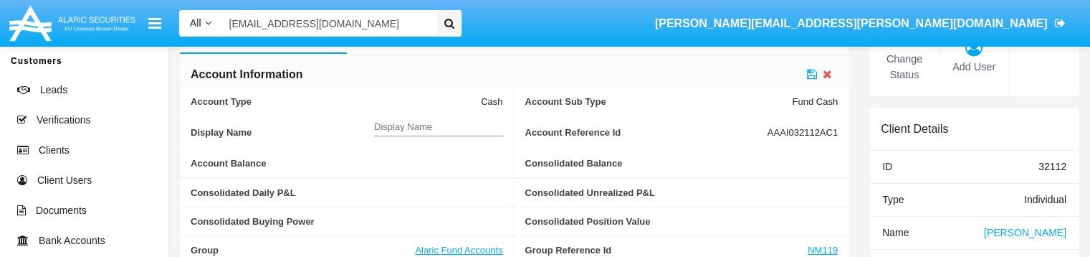
scroll to position [92, 0]
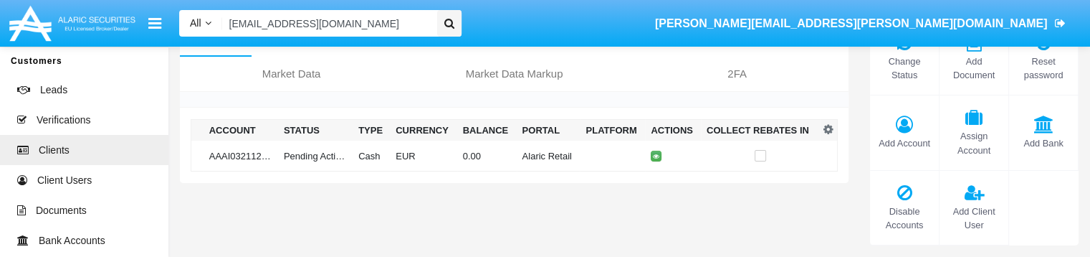
scroll to position [76, 0]
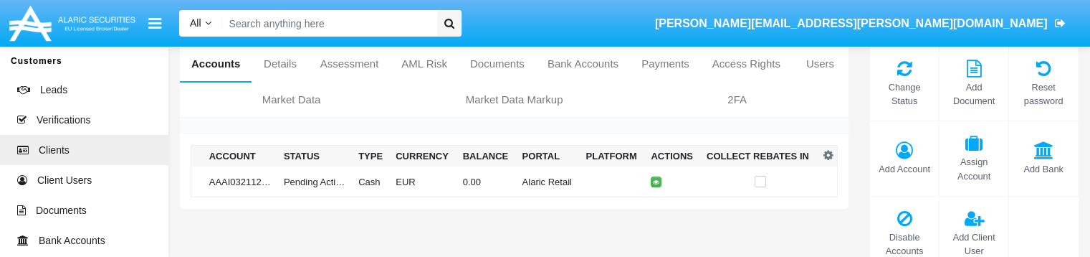
scroll to position [66, 0]
click at [651, 64] on link "Payments" at bounding box center [665, 64] width 71 height 34
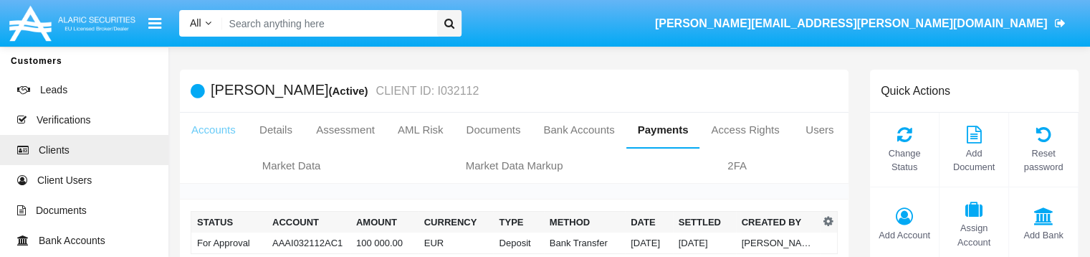
click at [201, 131] on link "Accounts" at bounding box center [213, 130] width 67 height 34
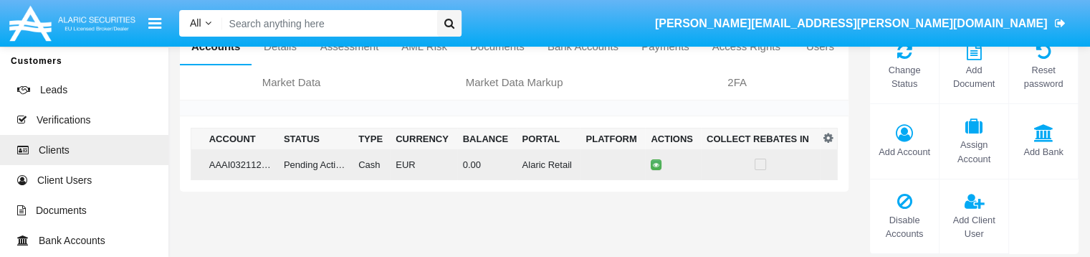
scroll to position [16, 0]
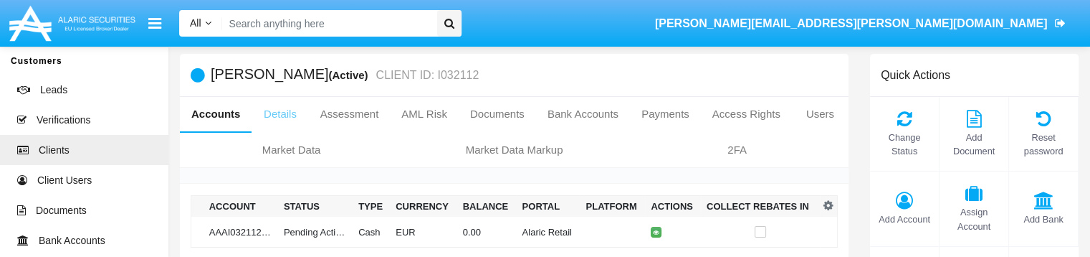
click at [270, 117] on link "Details" at bounding box center [280, 114] width 57 height 34
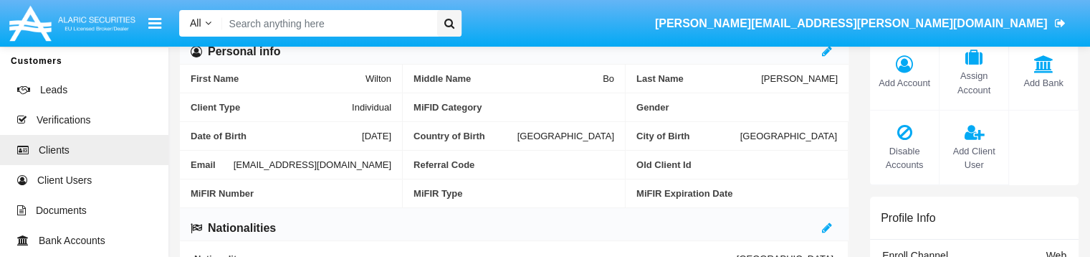
scroll to position [152, 0]
click at [356, 163] on span "uva-7x0k6@6znnf.gov" at bounding box center [313, 164] width 158 height 11
drag, startPoint x: 393, startPoint y: 163, endPoint x: 302, endPoint y: 166, distance: 91.1
click at [302, 166] on div "Email uva-7x0k6@6znnf.gov" at bounding box center [291, 165] width 223 height 29
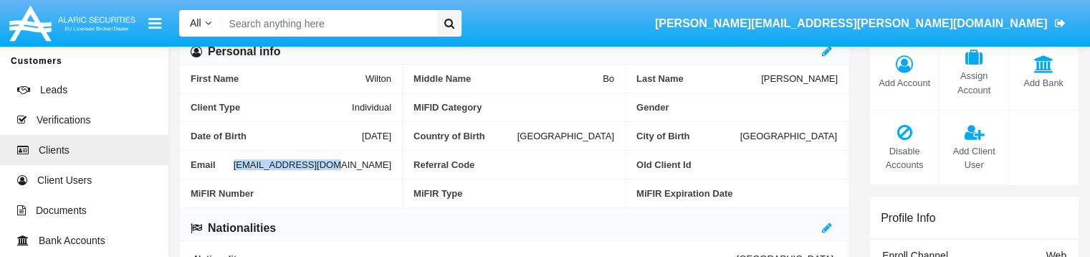
copy span "uva-7x0k6@6znnf.gov"
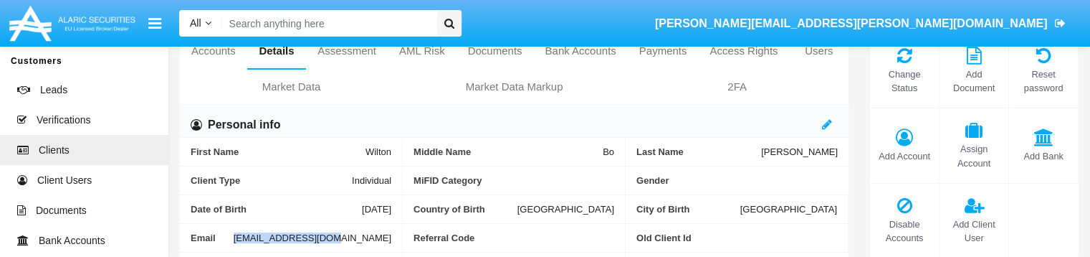
scroll to position [77, 0]
click at [211, 57] on link "Accounts" at bounding box center [213, 52] width 67 height 34
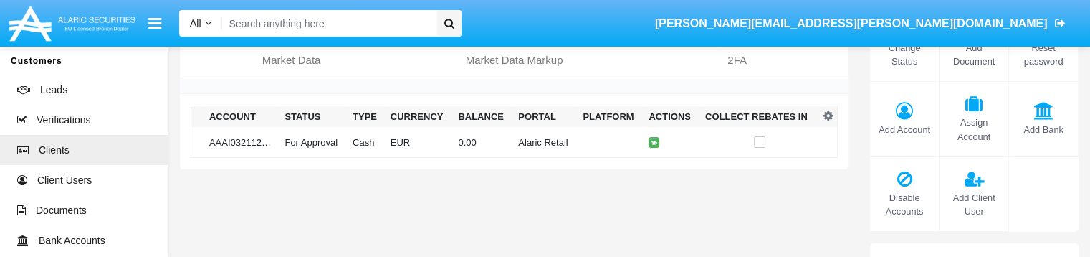
scroll to position [106, 0]
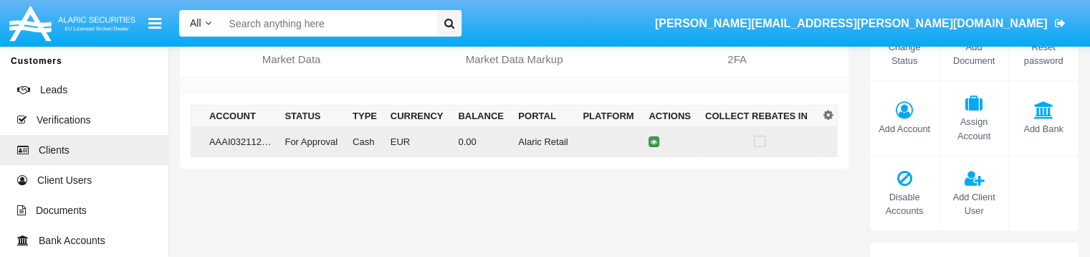
click at [651, 140] on icon at bounding box center [654, 141] width 6 height 6
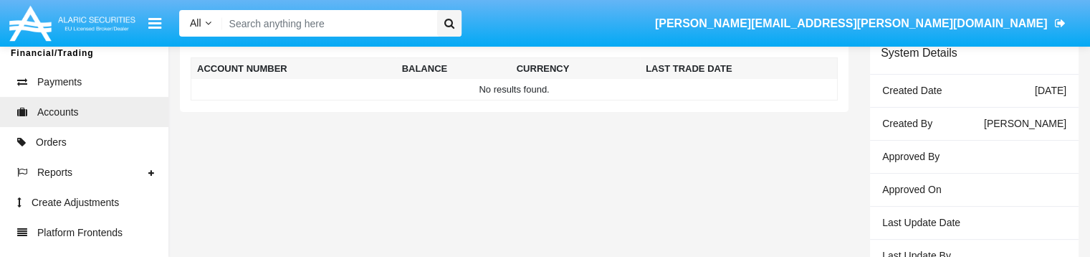
scroll to position [247, 0]
click at [60, 115] on span "Accounts" at bounding box center [58, 112] width 42 height 15
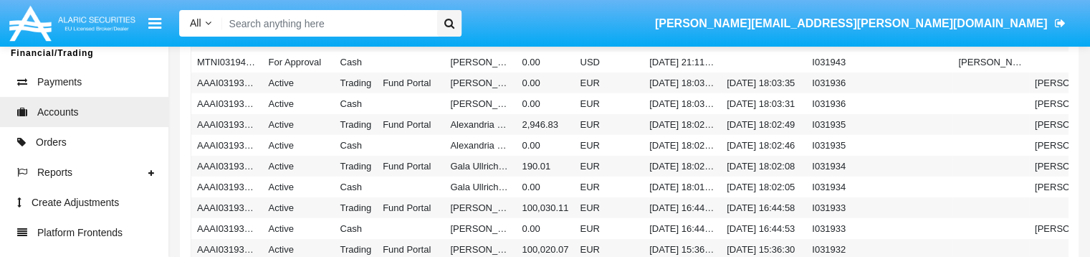
scroll to position [4124, 0]
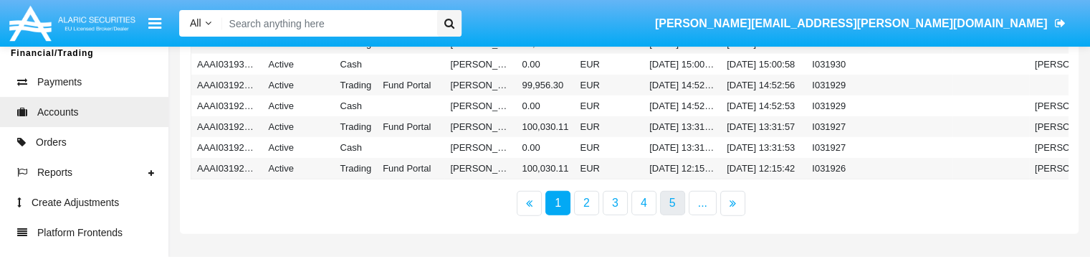
click at [672, 203] on link "5" at bounding box center [672, 203] width 25 height 24
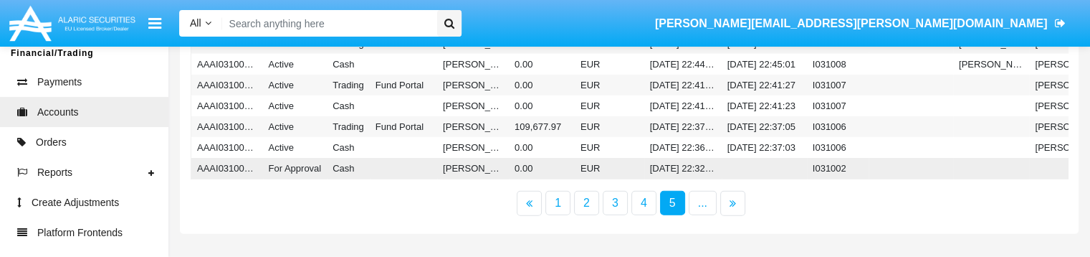
scroll to position [3835, 0]
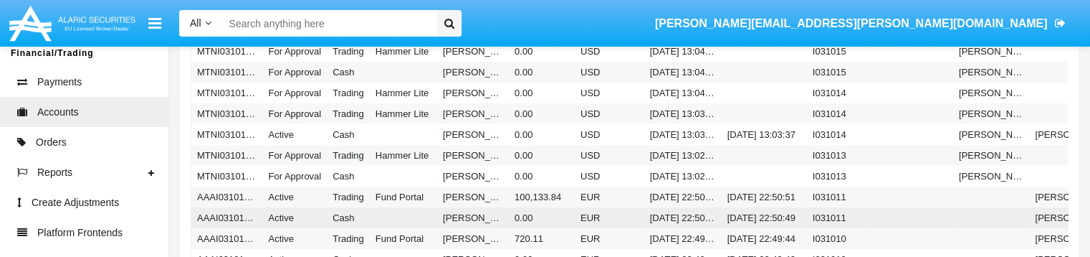
click at [253, 218] on td "AAAI031011AC1" at bounding box center [227, 217] width 72 height 21
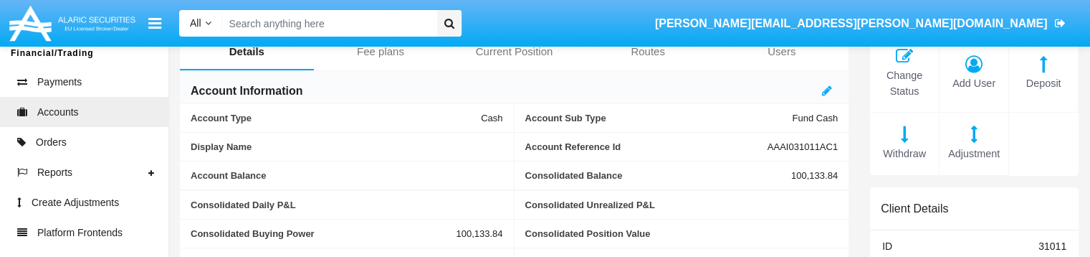
scroll to position [79, 0]
drag, startPoint x: 771, startPoint y: 151, endPoint x: 842, endPoint y: 144, distance: 71.3
click at [842, 144] on div "Account Reference Id AAAI031011AC1" at bounding box center [682, 146] width 335 height 29
copy span "AAAI031011AC1"
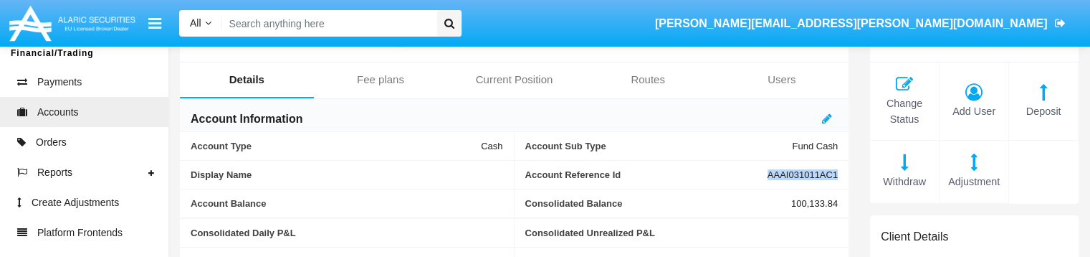
scroll to position [49, 0]
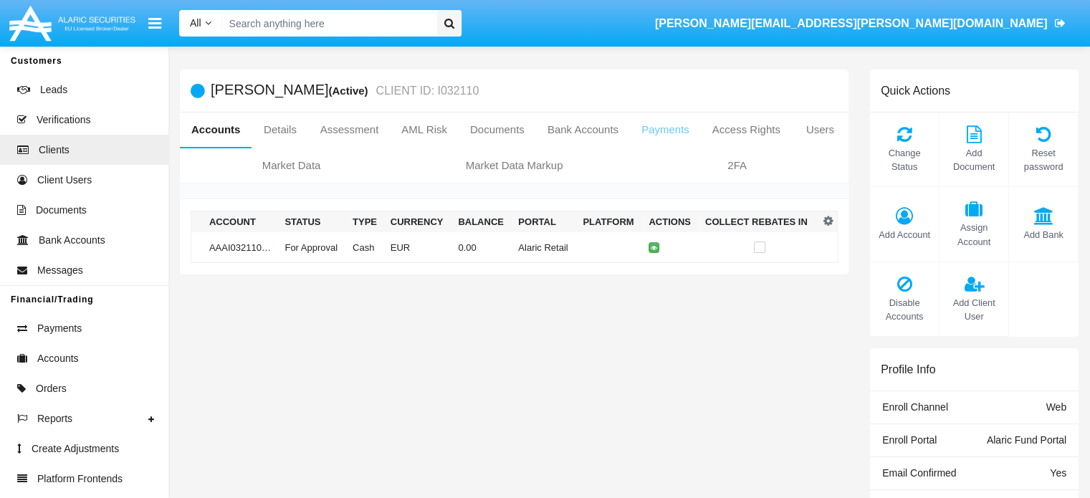
click at [656, 130] on link "Payments" at bounding box center [665, 130] width 71 height 34
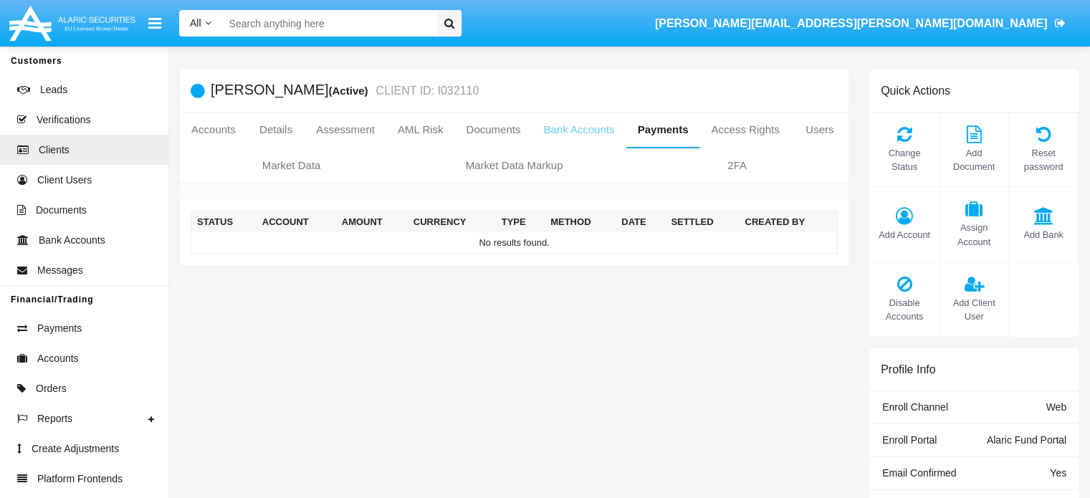
click at [568, 130] on link "Bank Accounts" at bounding box center [579, 130] width 94 height 34
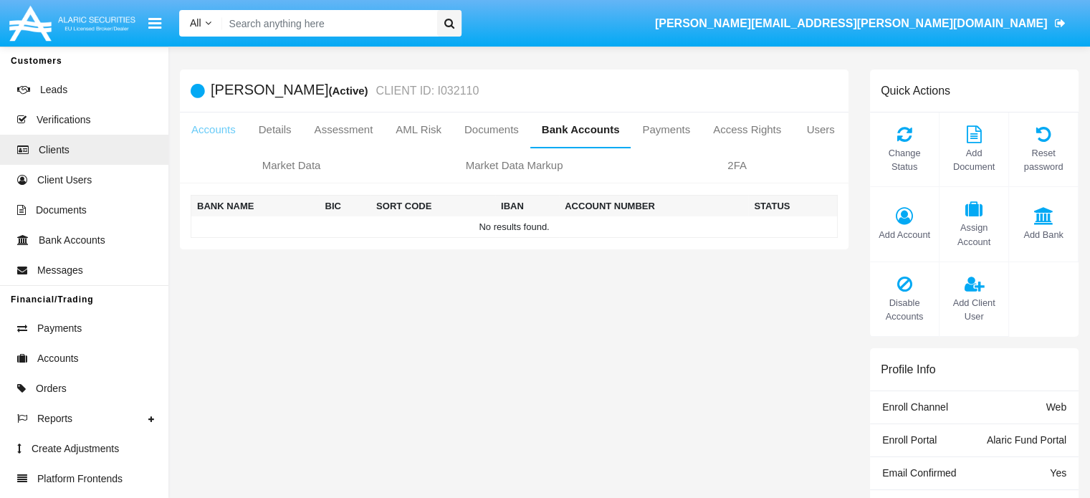
click at [209, 128] on link "Accounts" at bounding box center [213, 130] width 67 height 34
